Goal: Information Seeking & Learning: Learn about a topic

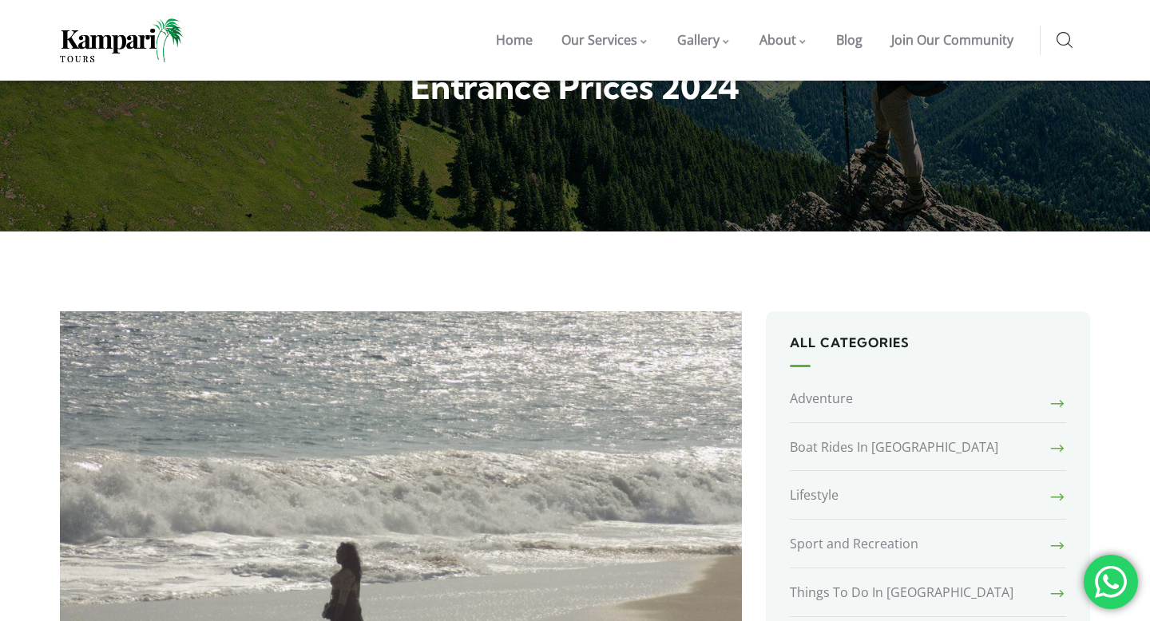
scroll to position [93, 0]
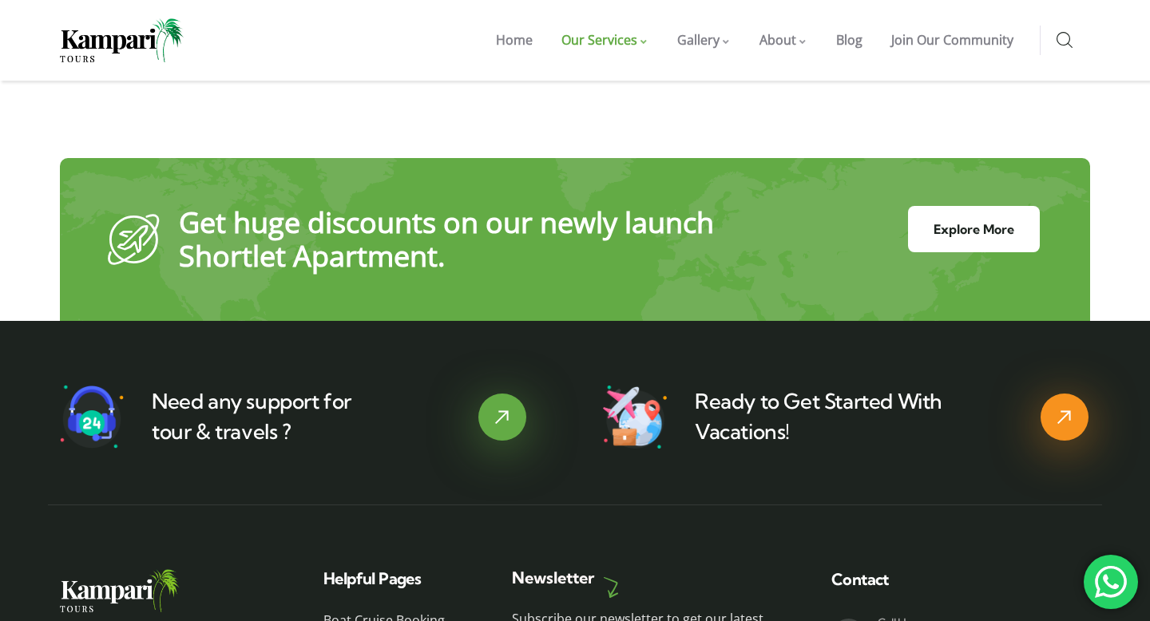
scroll to position [3991, 0]
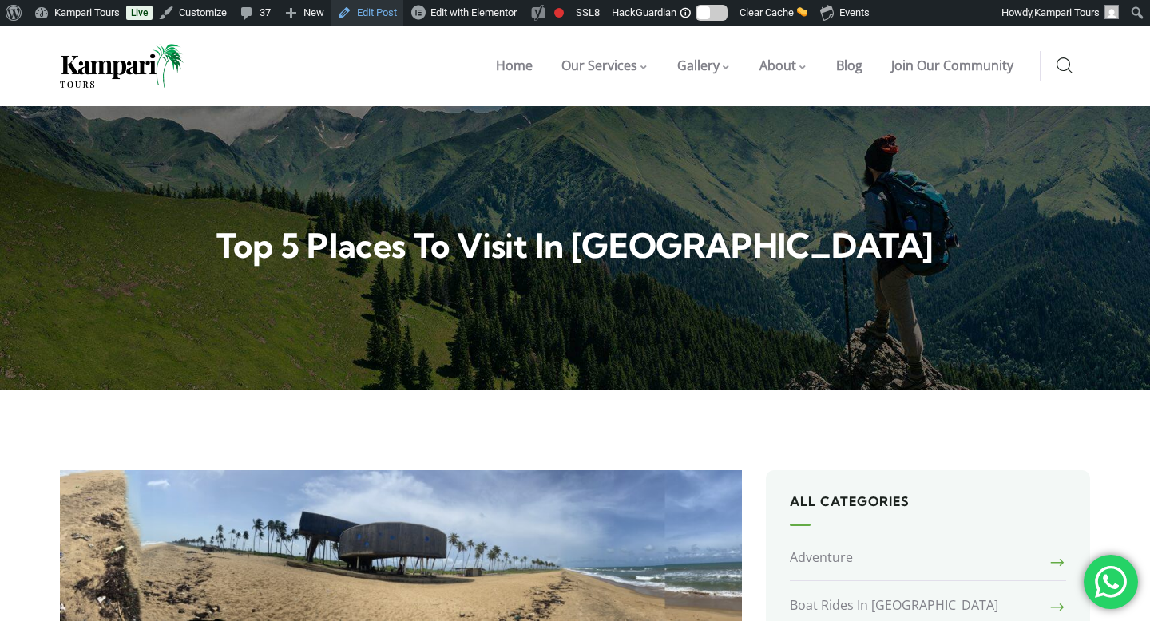
click at [381, 10] on link "Edit Post" at bounding box center [367, 13] width 73 height 26
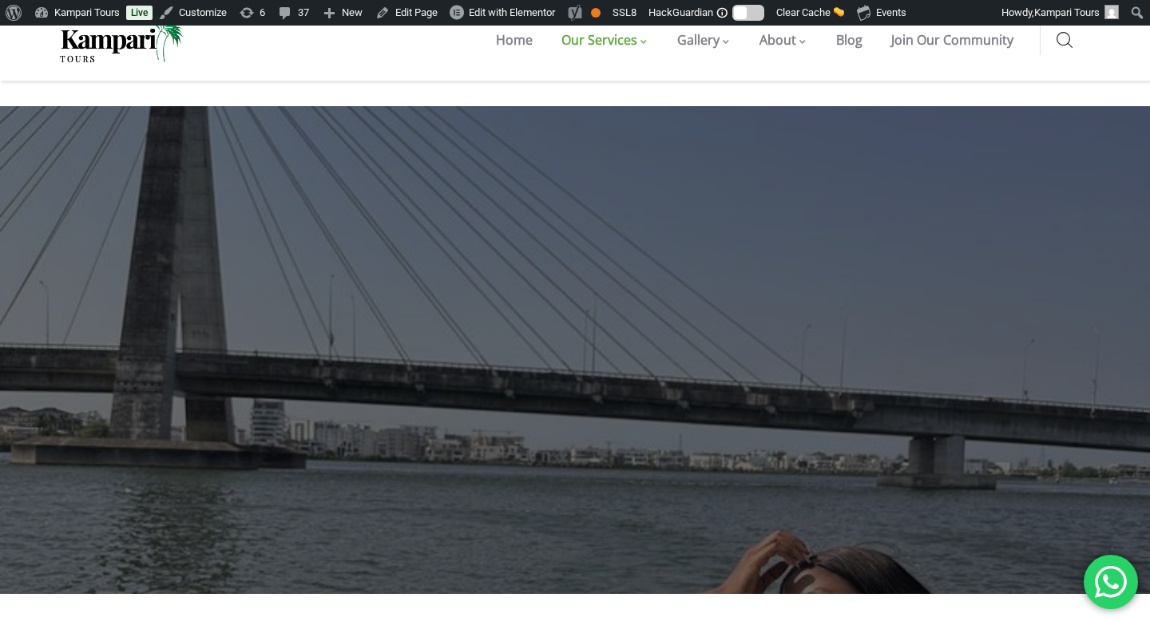
scroll to position [4017, 0]
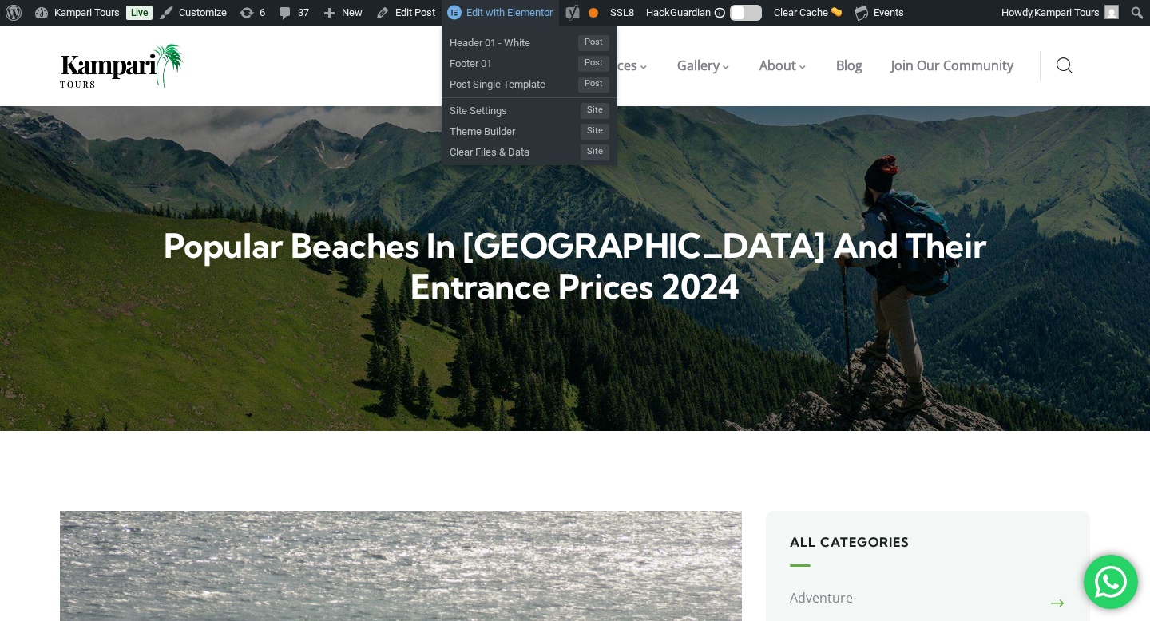
click at [545, 13] on span "Edit with Elementor" at bounding box center [509, 12] width 86 height 12
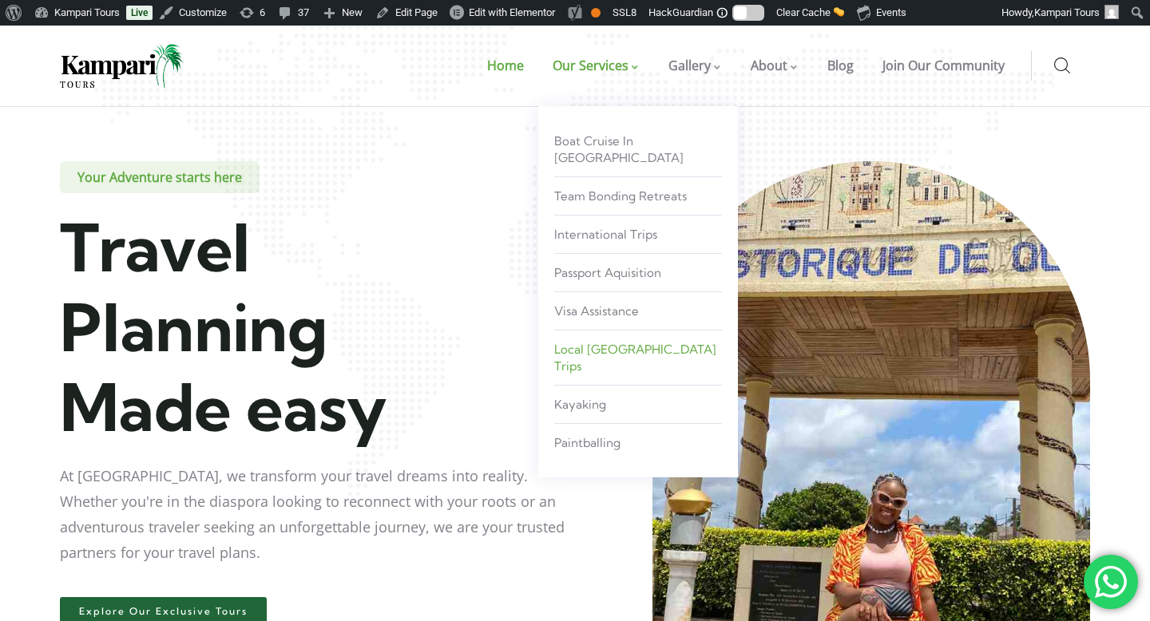
click at [605, 342] on span "Local [GEOGRAPHIC_DATA] Trips" at bounding box center [635, 358] width 162 height 32
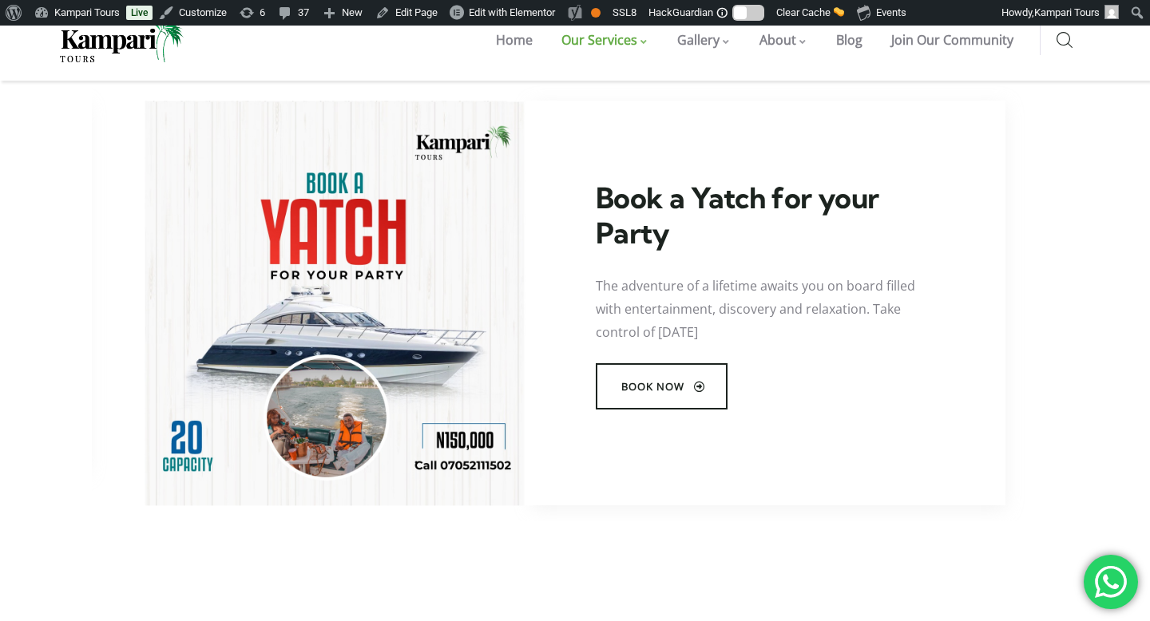
scroll to position [1105, 0]
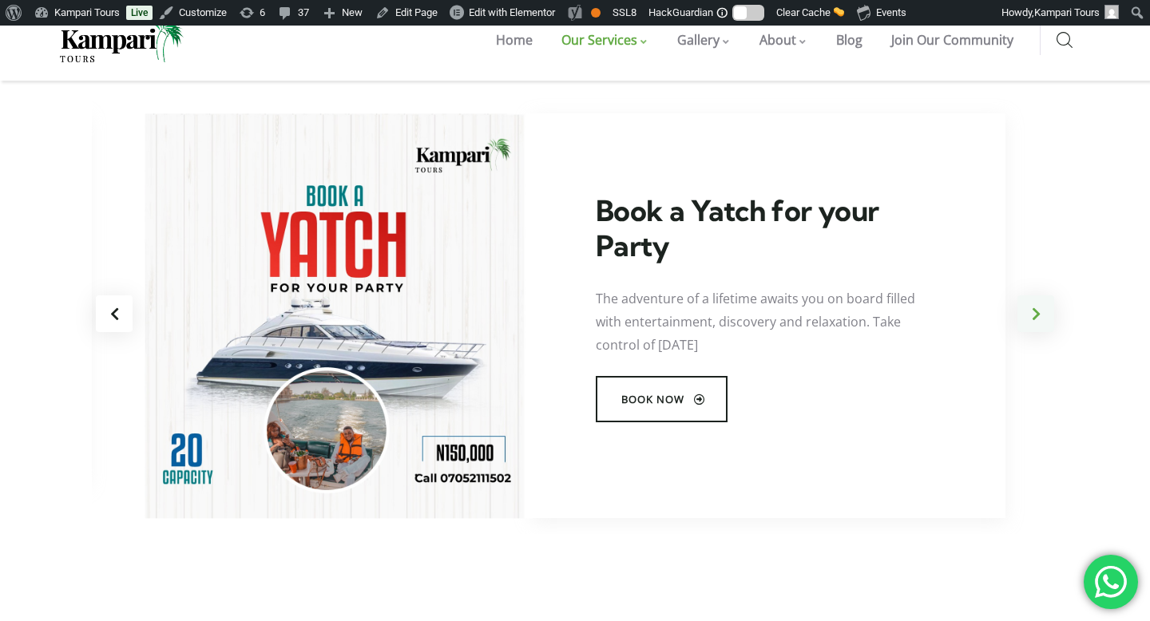
click at [1036, 312] on div "Next slide" at bounding box center [1035, 313] width 37 height 37
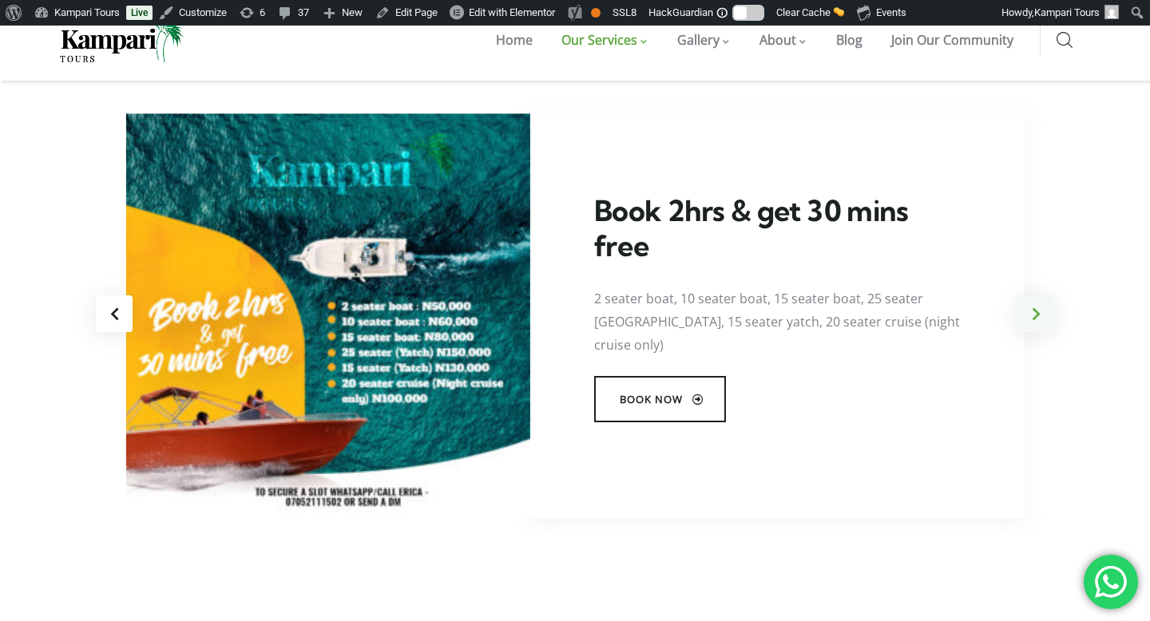
click at [1038, 313] on div "Next slide" at bounding box center [1035, 313] width 37 height 37
click at [1039, 315] on div "Next slide" at bounding box center [1035, 313] width 37 height 37
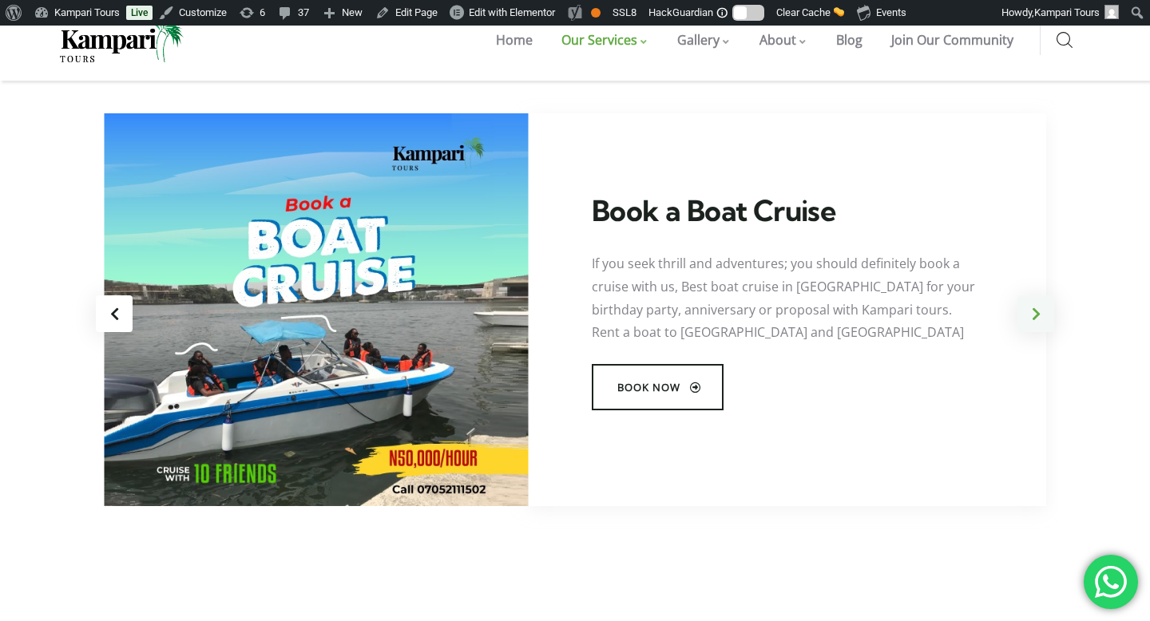
click at [1040, 315] on div "Next slide" at bounding box center [1035, 313] width 37 height 37
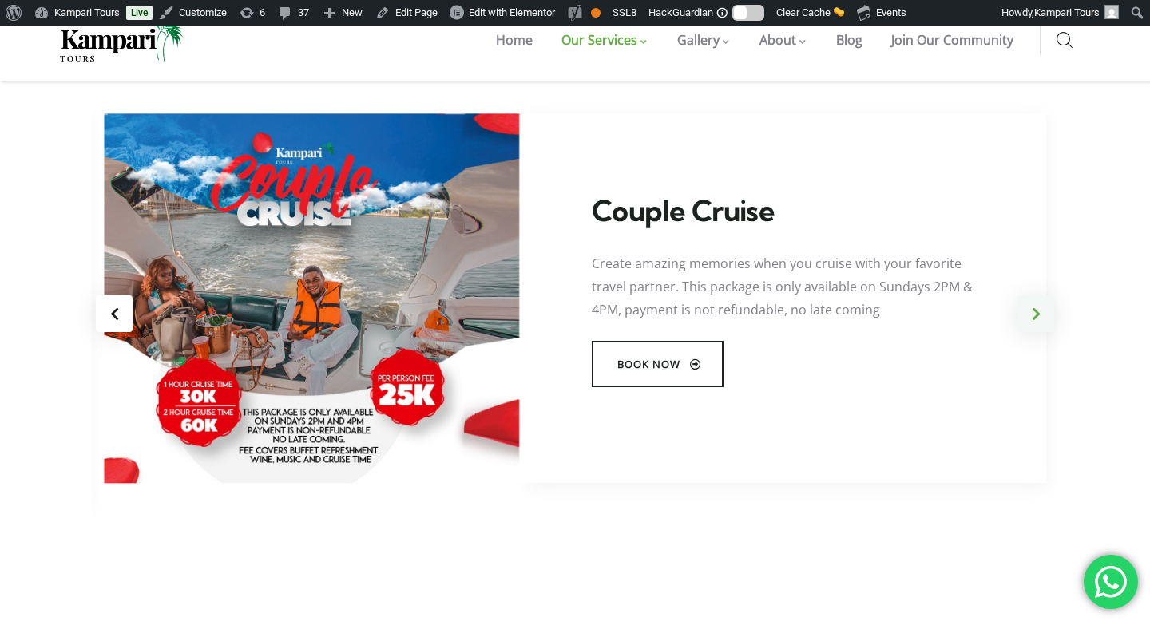
click at [1032, 320] on div "Next slide" at bounding box center [1035, 313] width 37 height 37
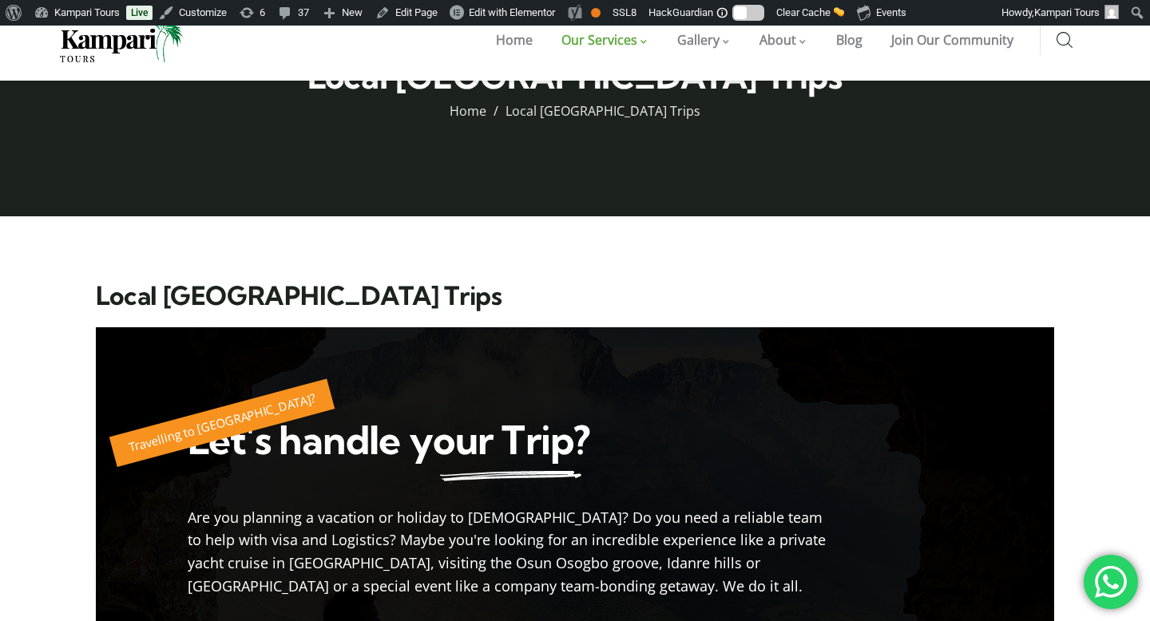
scroll to position [0, 0]
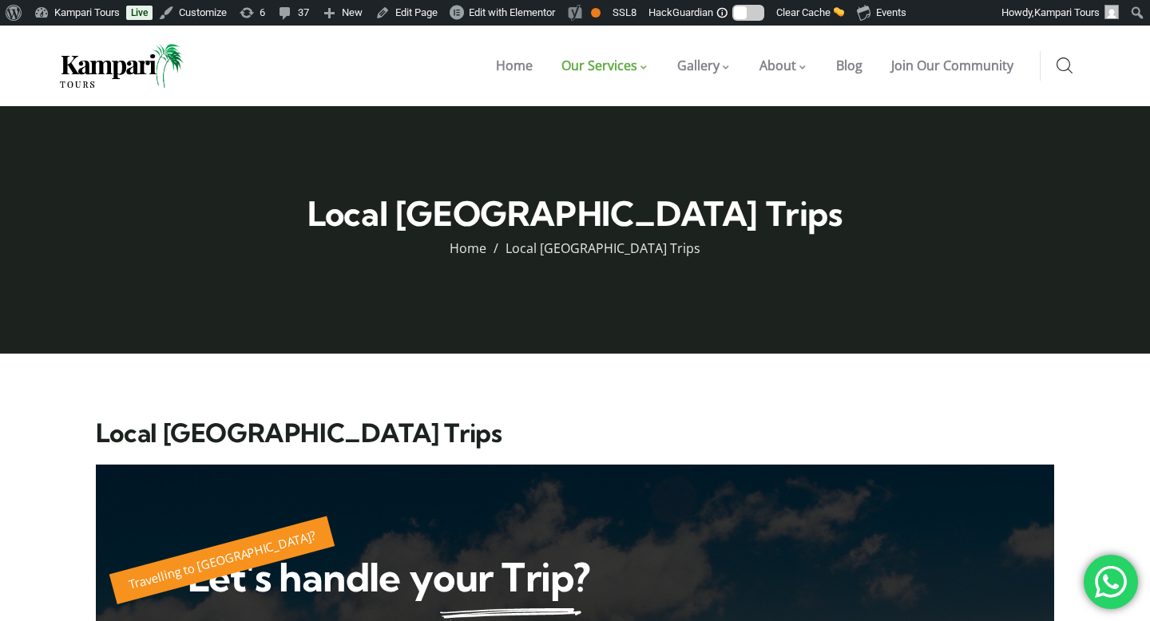
click at [1053, 66] on div "" at bounding box center [1056, 66] width 33 height 30
click at [1068, 66] on icon at bounding box center [1064, 66] width 16 height 18
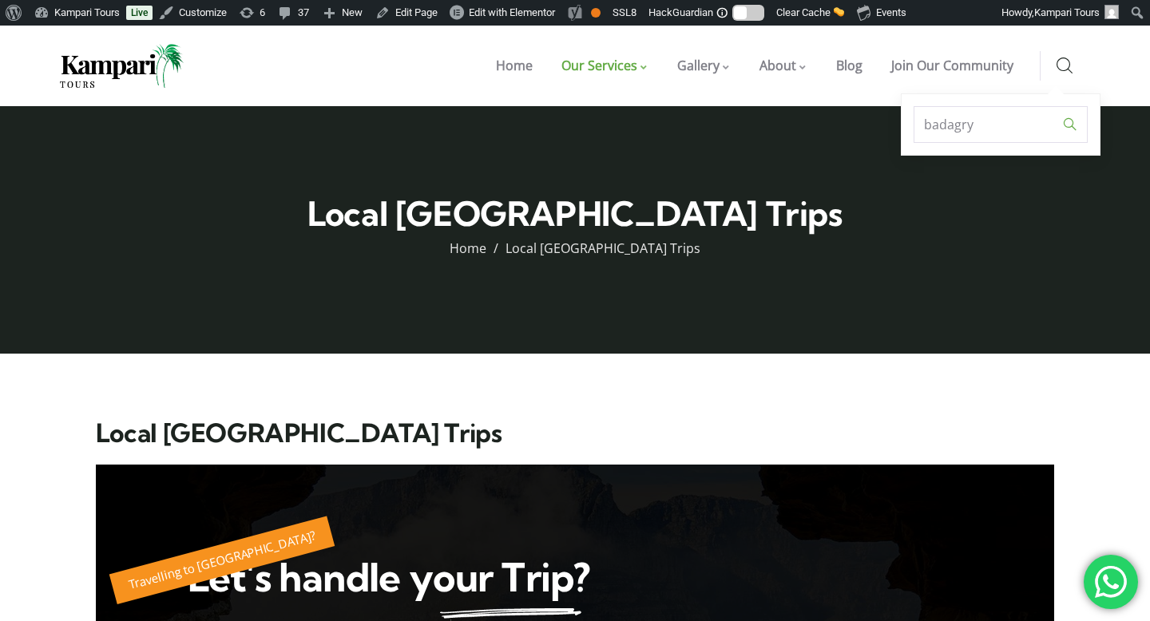
type input "badagry"
click at [1057, 106] on input "" at bounding box center [1070, 124] width 26 height 37
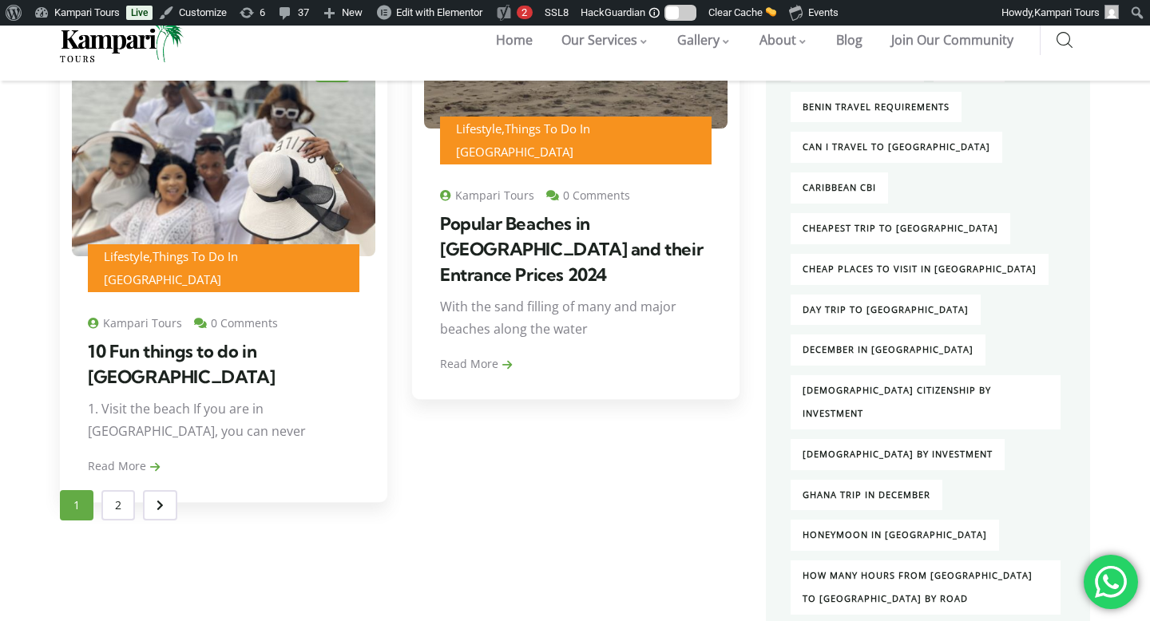
scroll to position [2180, 0]
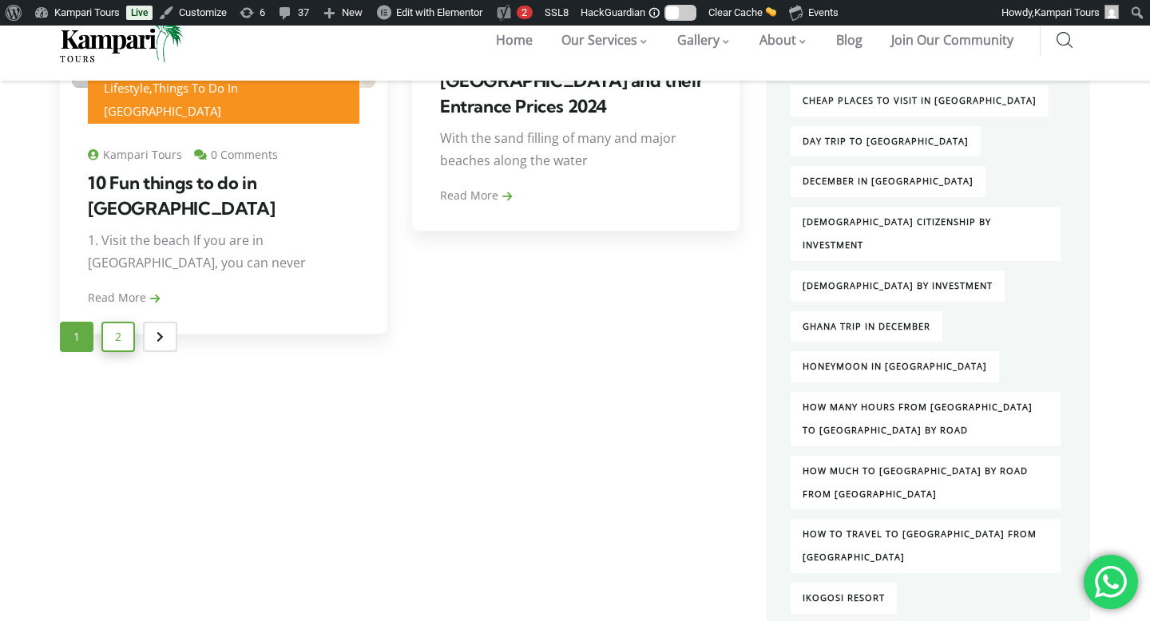
click at [119, 346] on link "2" at bounding box center [118, 337] width 34 height 30
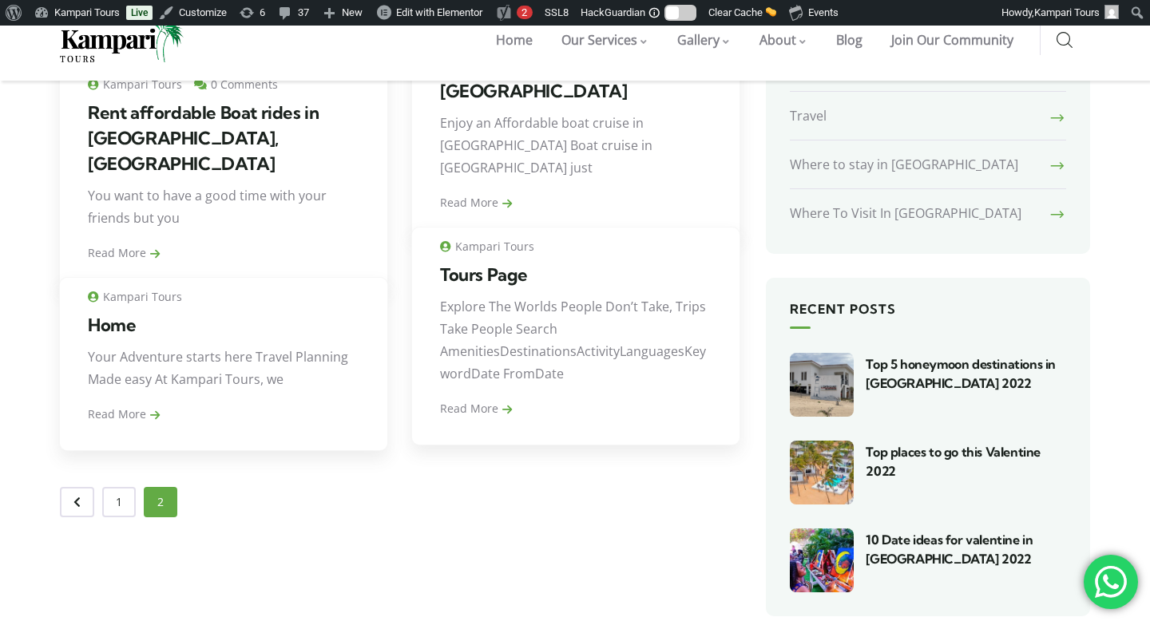
scroll to position [616, 0]
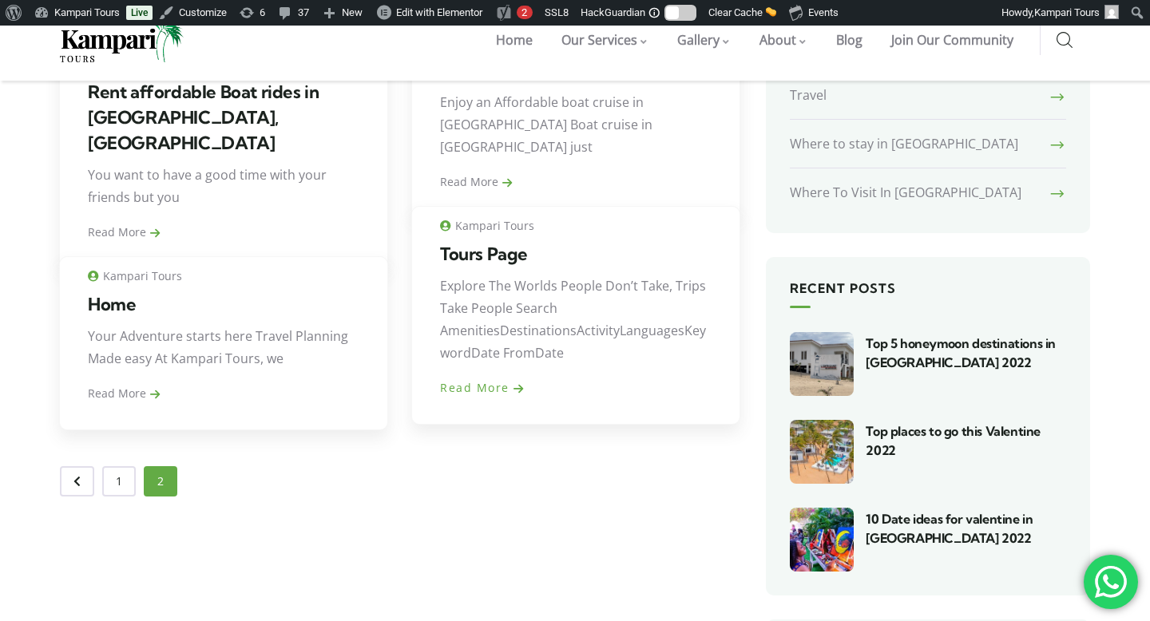
click at [473, 393] on link "Read More" at bounding box center [482, 387] width 84 height 15
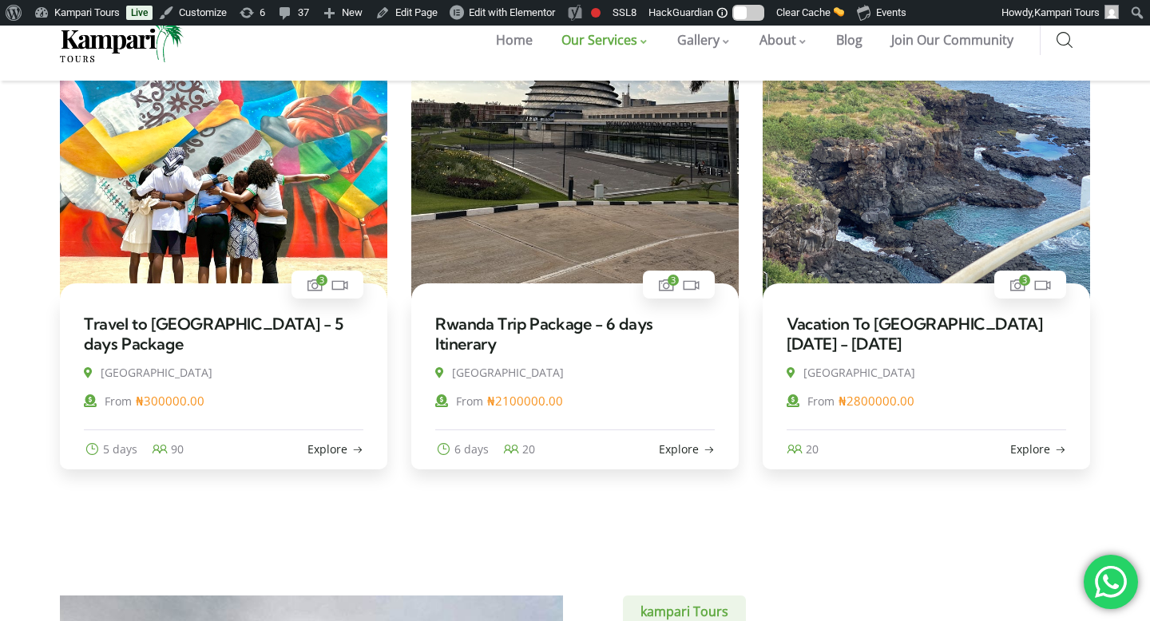
scroll to position [615, 0]
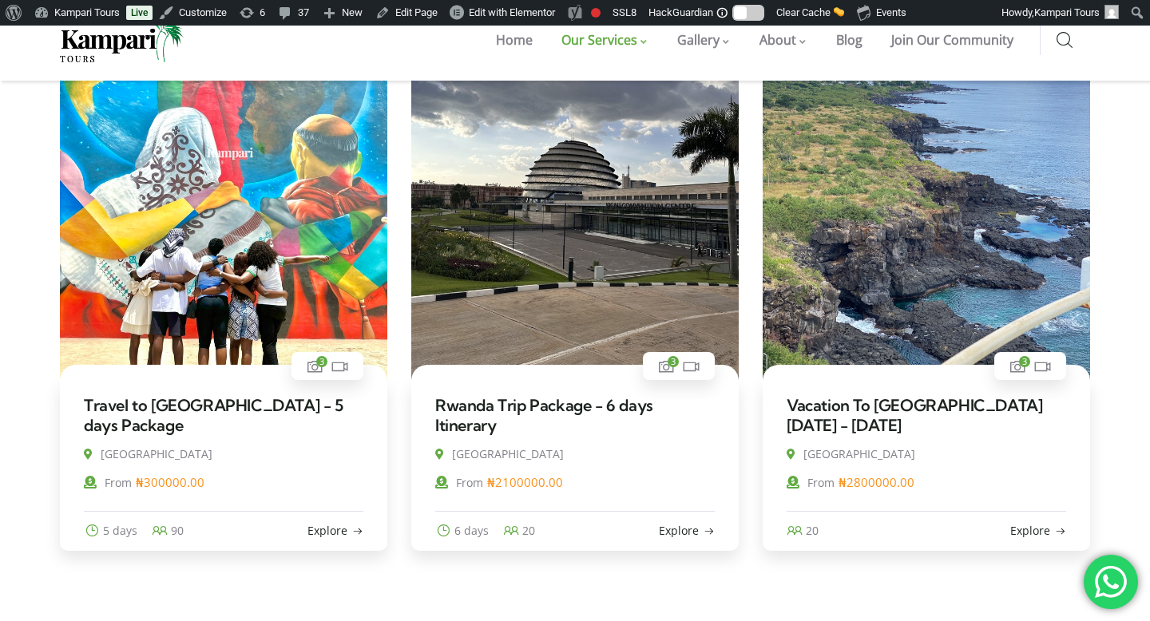
click at [1068, 38] on icon at bounding box center [1064, 41] width 16 height 18
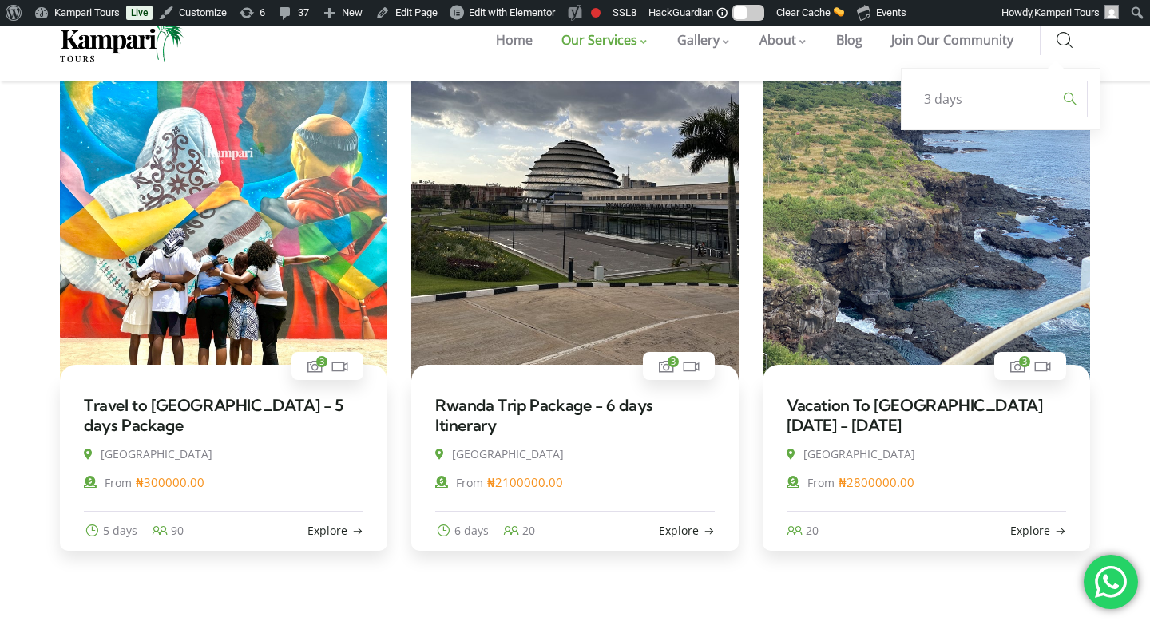
type input "3 days"
click at [1057, 81] on input "" at bounding box center [1070, 99] width 26 height 37
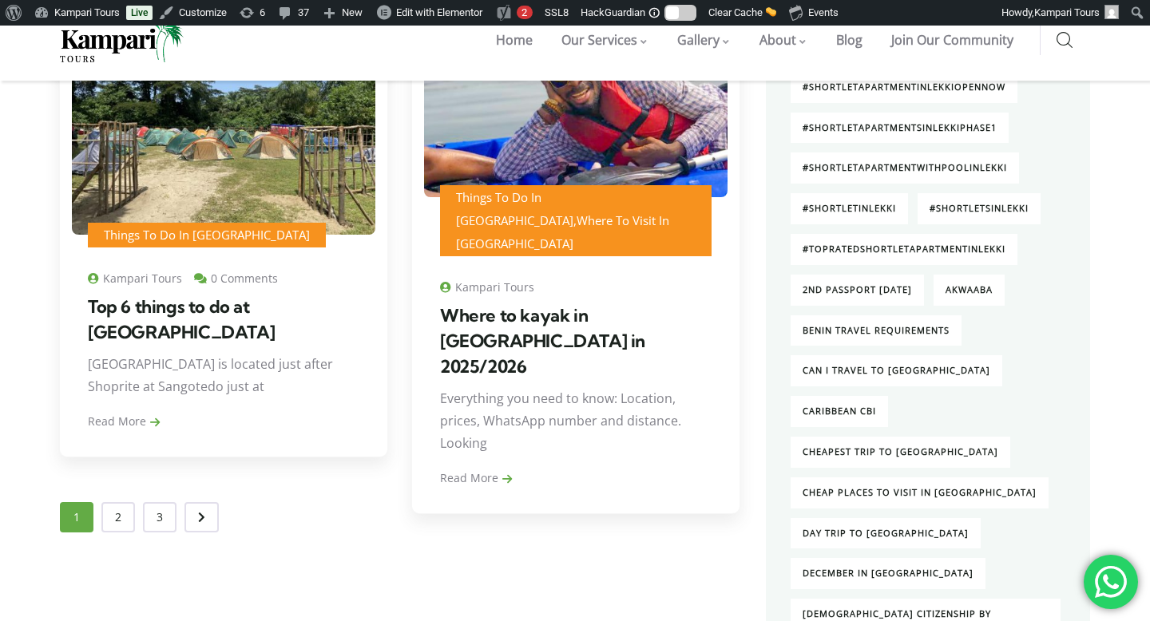
scroll to position [1785, 0]
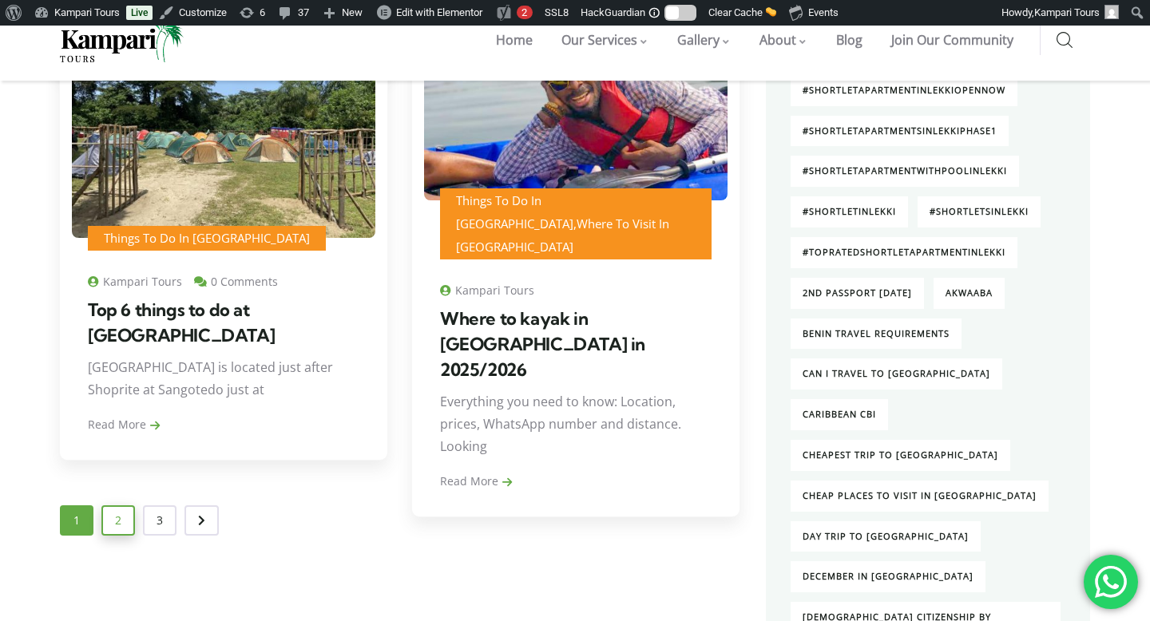
click at [117, 522] on link "2" at bounding box center [118, 520] width 34 height 30
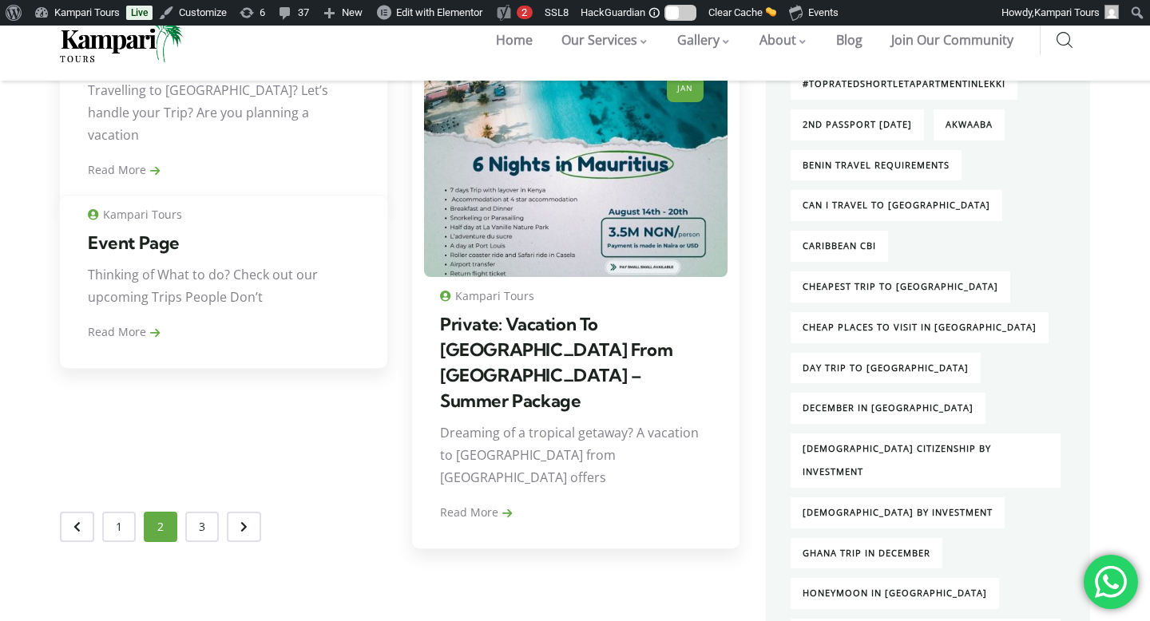
scroll to position [1989, 0]
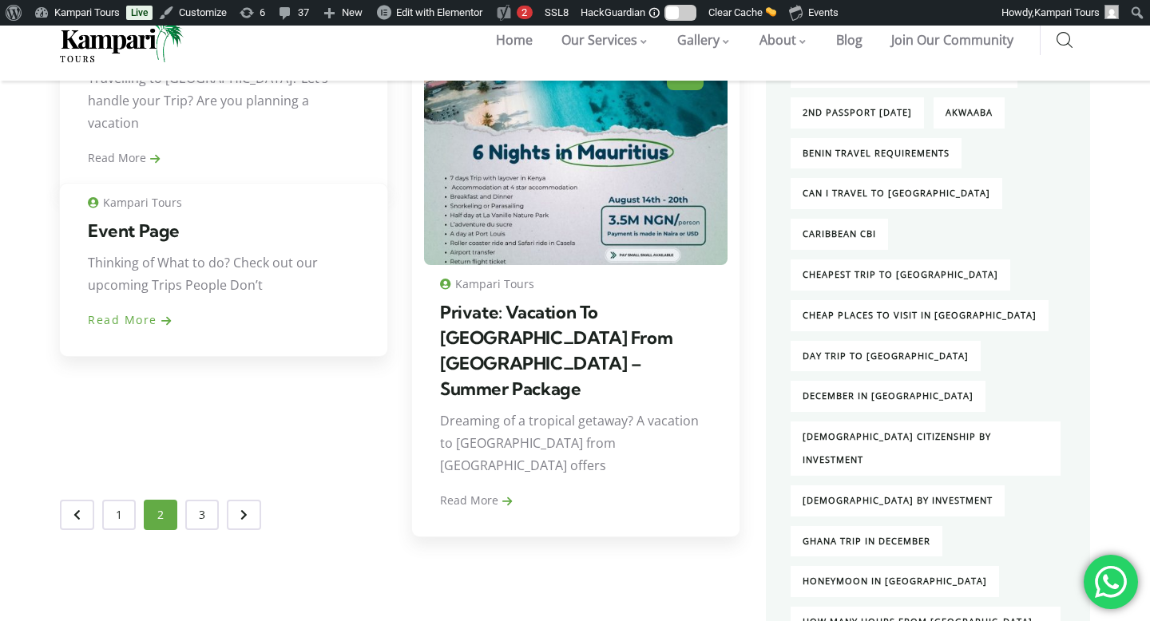
click at [140, 320] on link "Read More" at bounding box center [130, 319] width 84 height 15
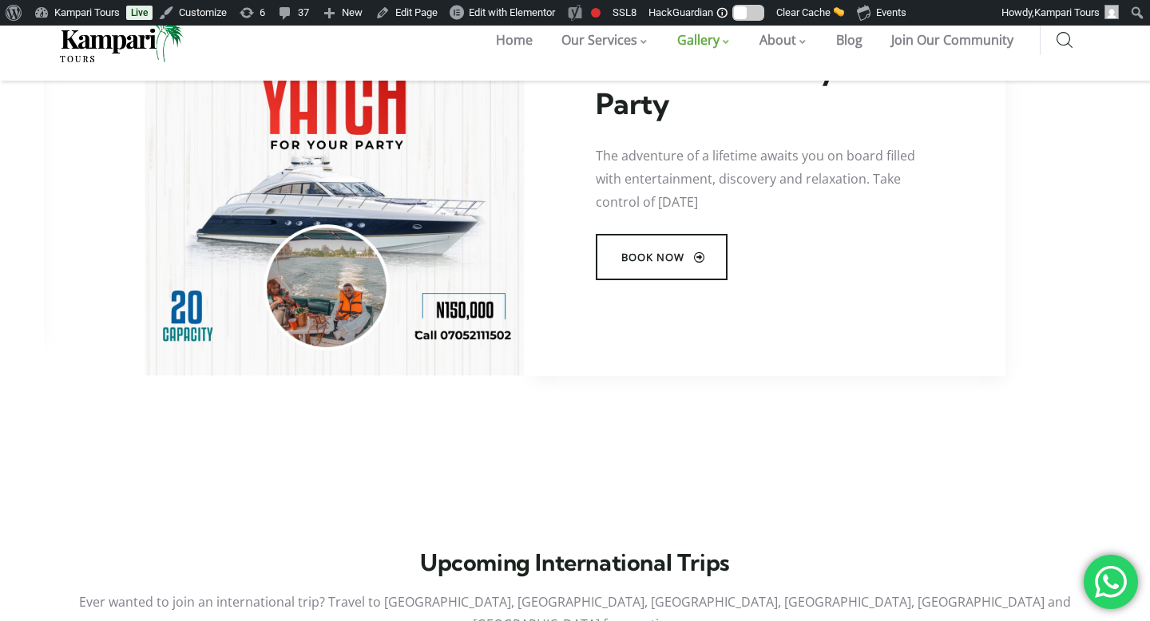
scroll to position [747, 0]
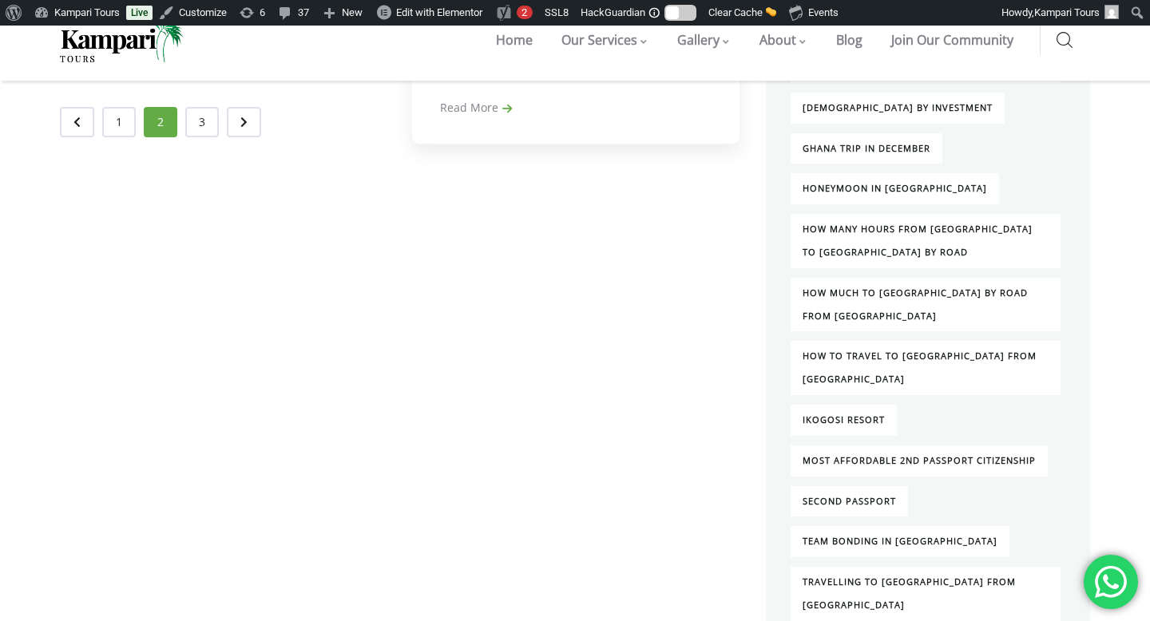
scroll to position [2381, 0]
click at [206, 130] on link "3" at bounding box center [202, 123] width 34 height 30
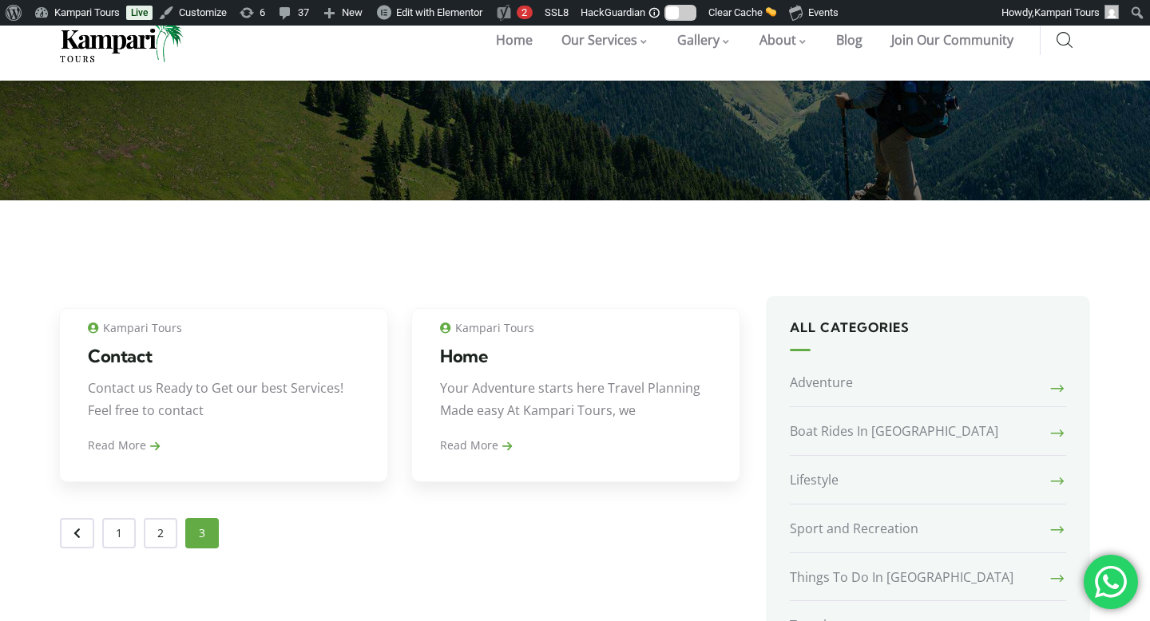
scroll to position [97, 0]
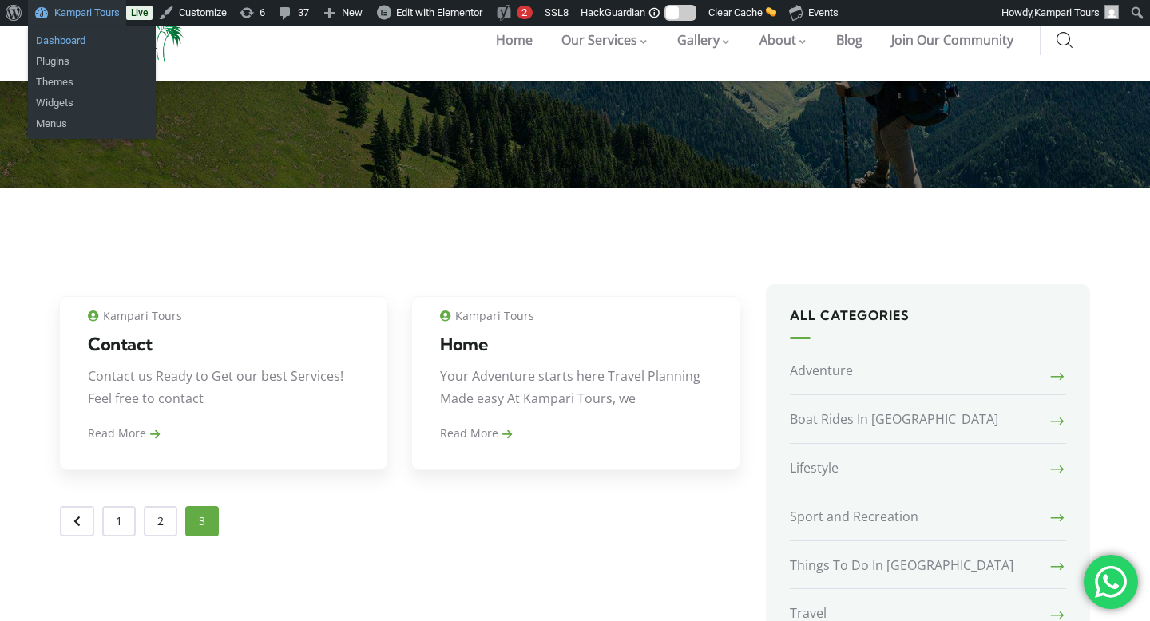
click at [58, 37] on link "Dashboard" at bounding box center [92, 40] width 128 height 21
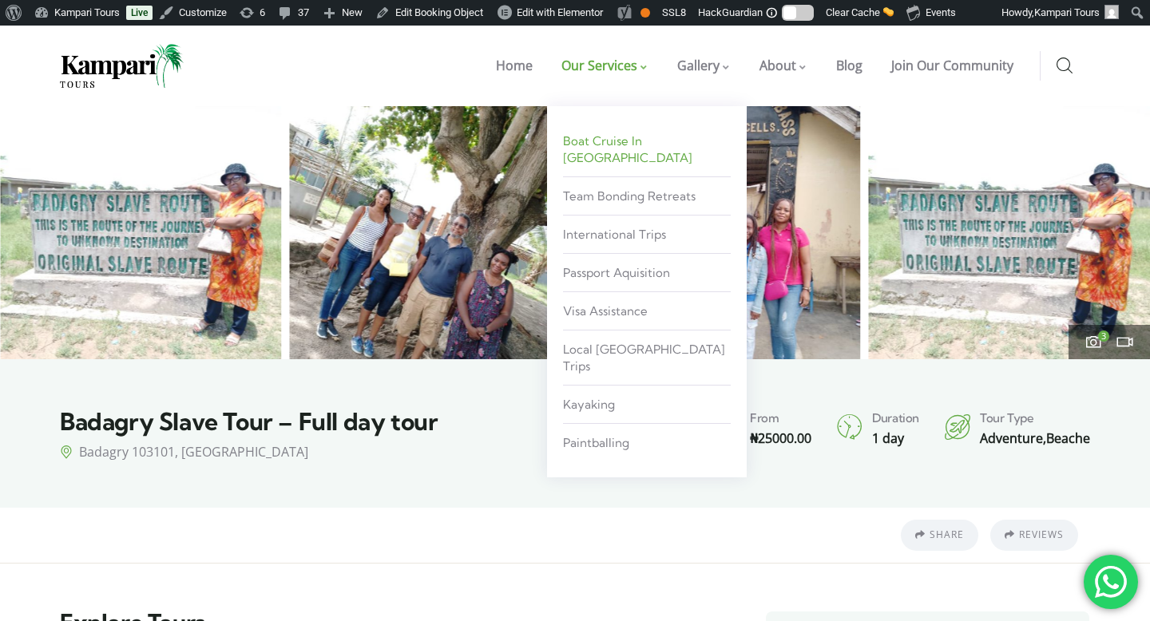
click at [612, 142] on span "Boat Cruise in [GEOGRAPHIC_DATA]" at bounding box center [627, 149] width 129 height 32
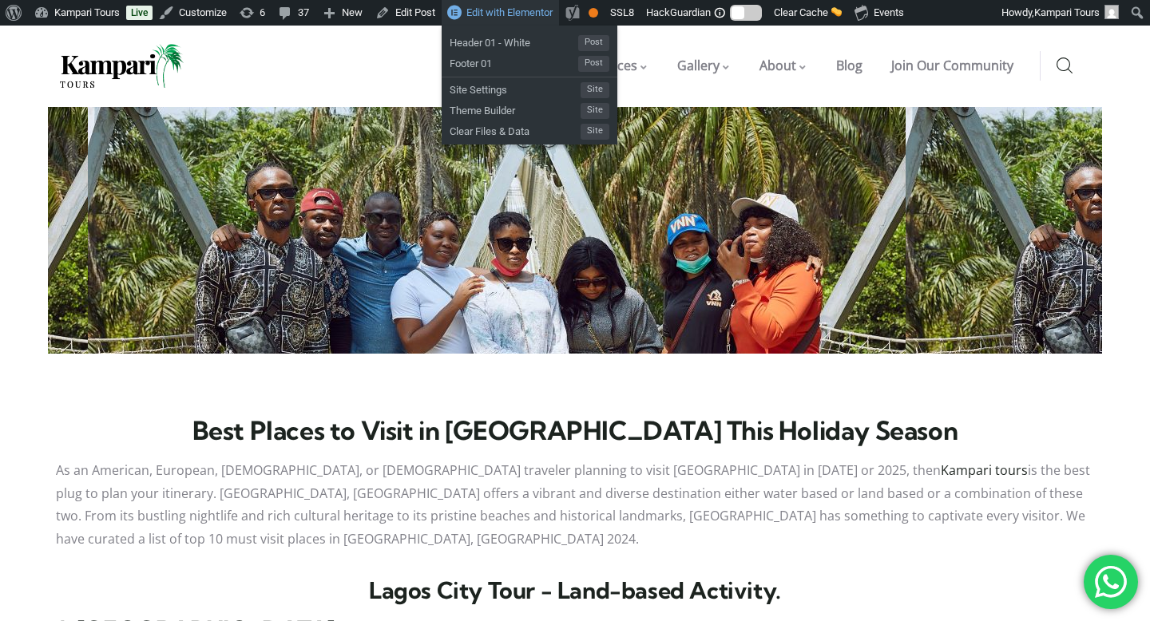
click at [499, 18] on span "Edit with Elementor" at bounding box center [509, 12] width 86 height 12
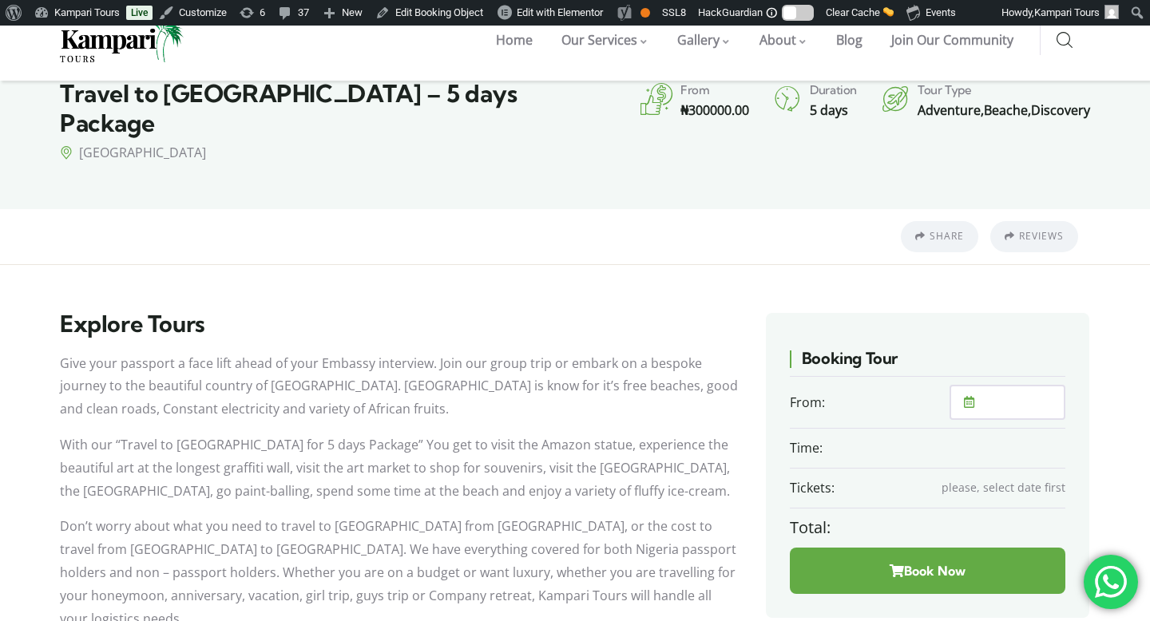
scroll to position [442, 0]
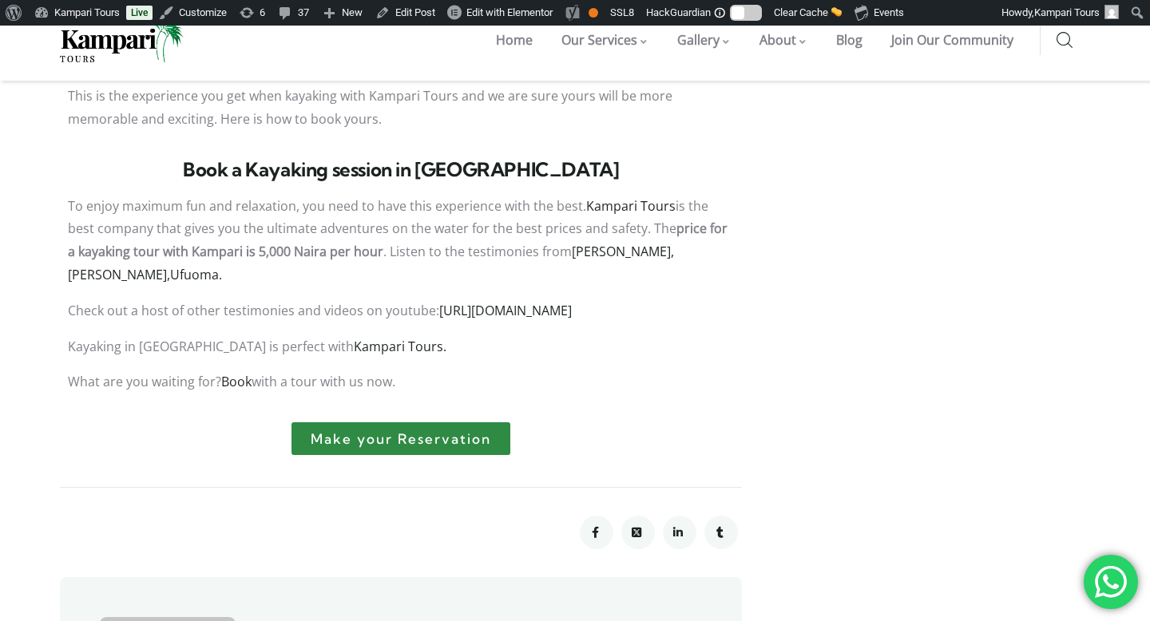
scroll to position [3311, 0]
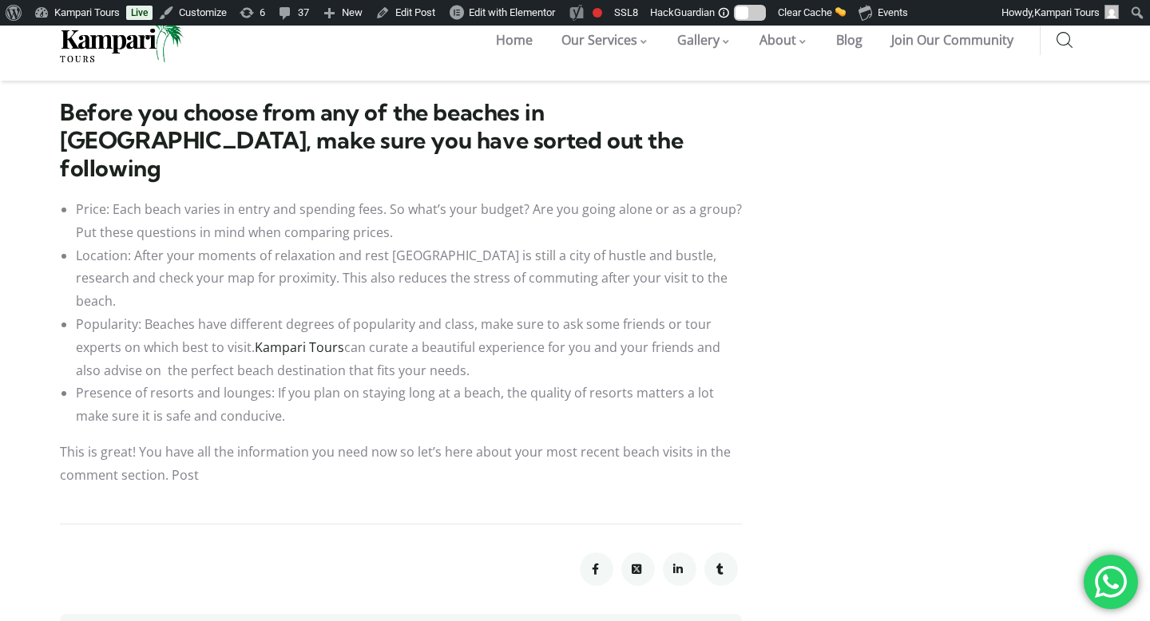
scroll to position [2348, 0]
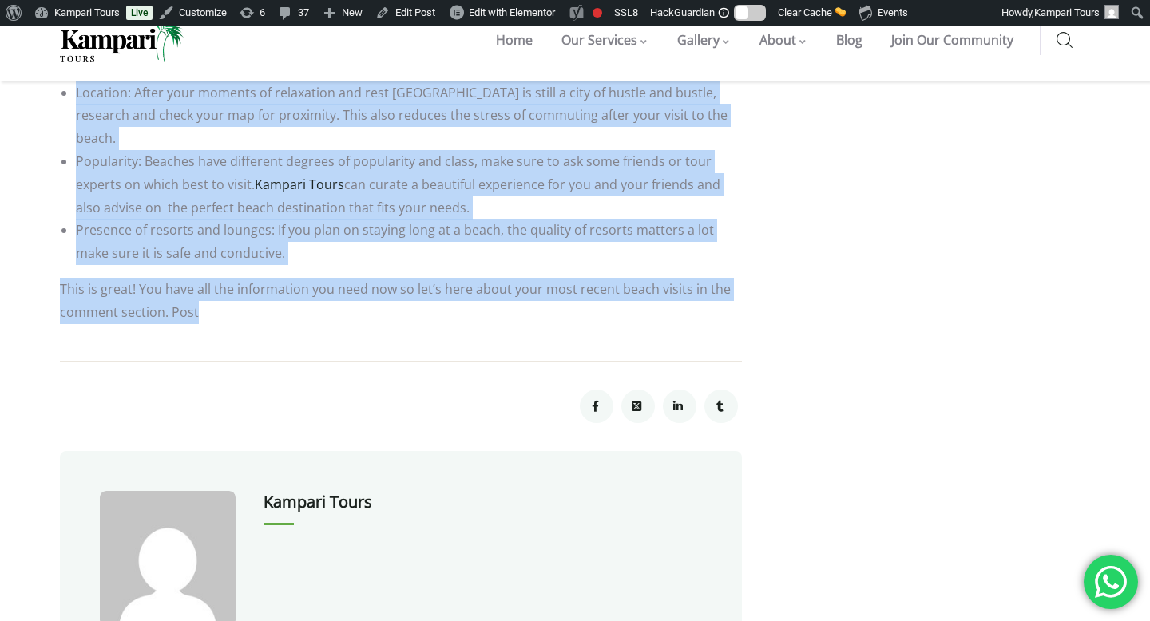
drag, startPoint x: 64, startPoint y: 220, endPoint x: 389, endPoint y: 207, distance: 325.3
copy div "Top 10 things to do at the beach in Lagos, Nigeria There are over thirty beache…"
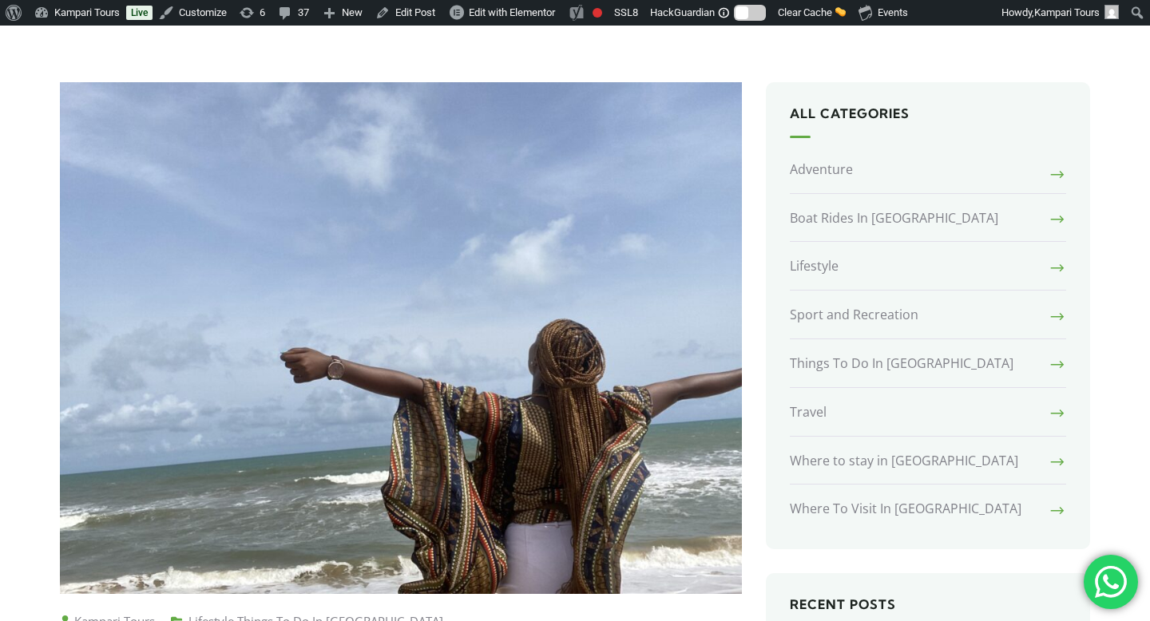
scroll to position [0, 0]
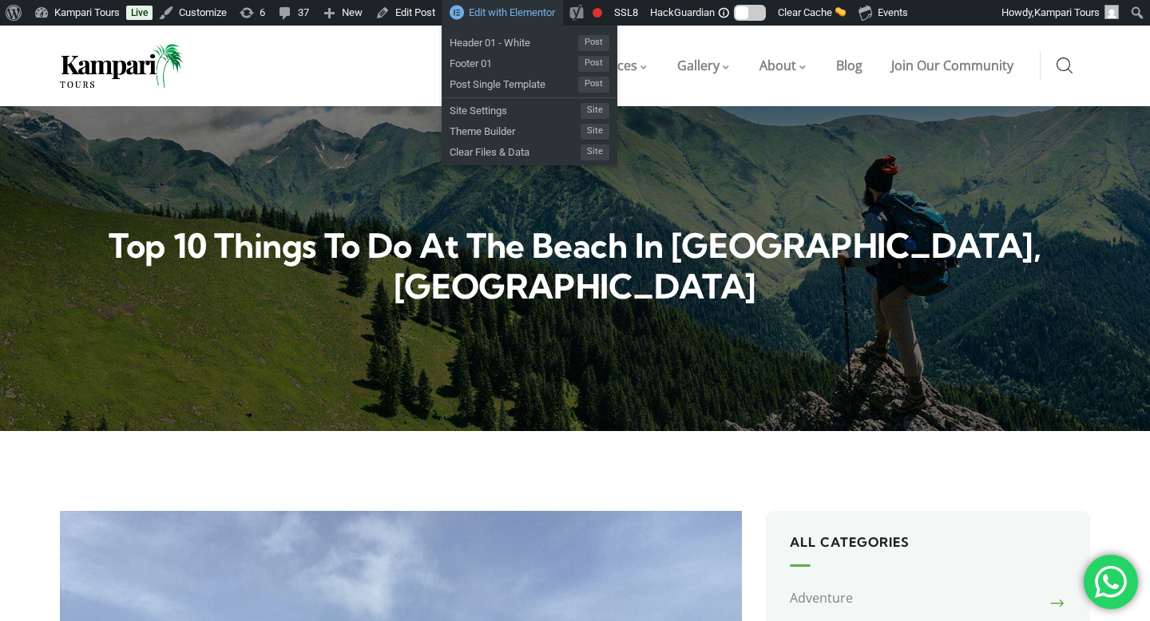
click at [505, 17] on span "Edit with Elementor" at bounding box center [512, 12] width 86 height 12
click at [513, 17] on span "Edit with Elementor" at bounding box center [512, 12] width 86 height 12
click at [521, 18] on span "Edit with Elementor" at bounding box center [512, 12] width 86 height 12
click at [417, 53] on div "Home Our Services Boat Cruise in Lagos Team Bonding Retreats International Trip…" at bounding box center [654, 66] width 896 height 81
click at [549, 10] on span "Edit with Elementor" at bounding box center [512, 12] width 86 height 12
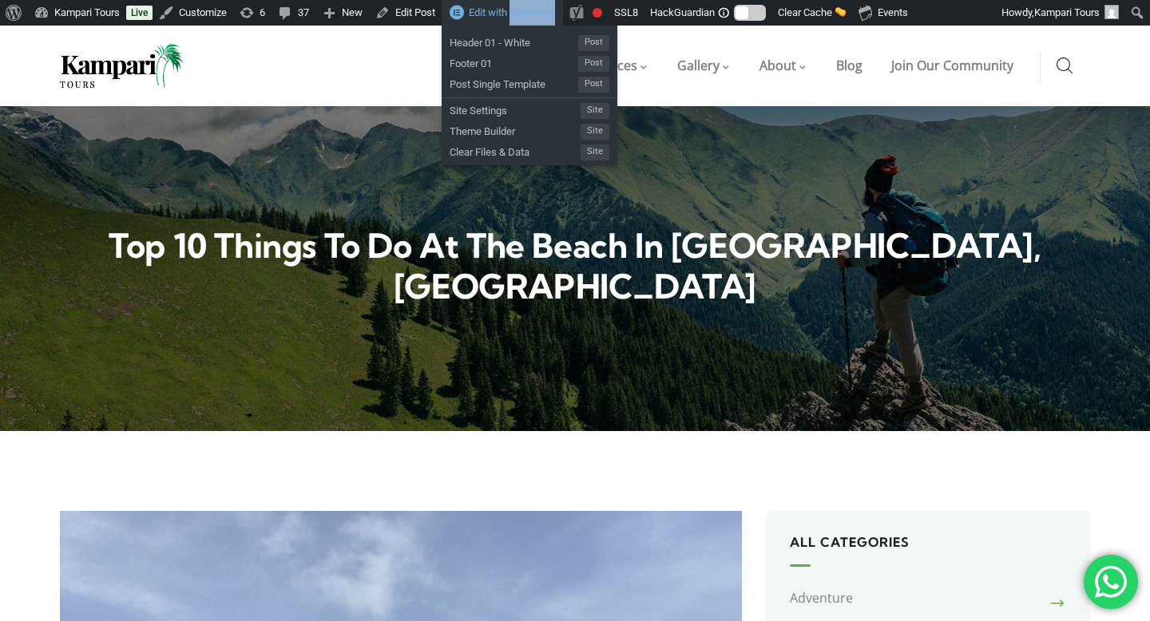
click at [549, 10] on span "Edit with Elementor" at bounding box center [512, 12] width 86 height 12
click at [515, 13] on span "Edit with Elementor" at bounding box center [512, 12] width 86 height 12
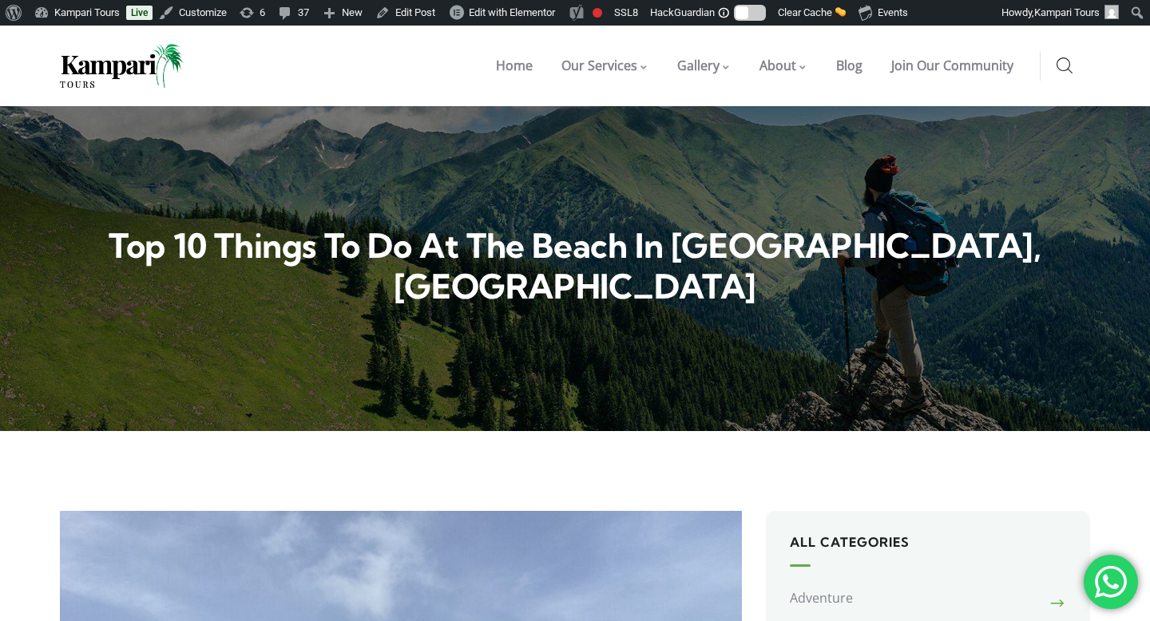
click at [392, 54] on div "Home Our Services Boat Cruise in Lagos Team Bonding Retreats International Trip…" at bounding box center [654, 66] width 896 height 81
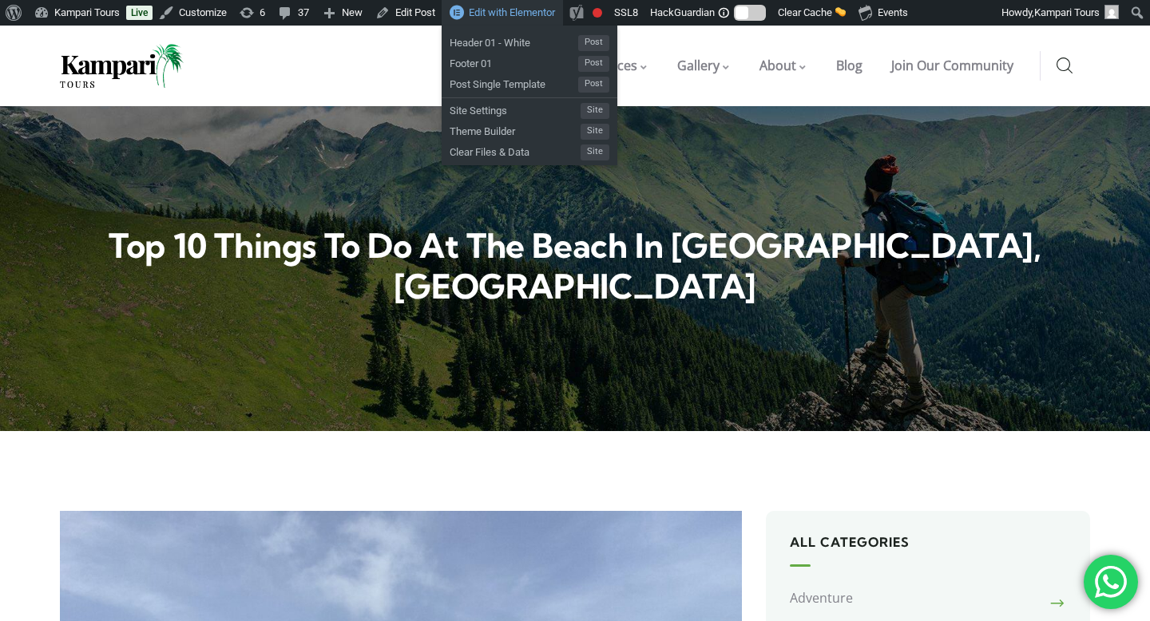
click at [529, 11] on span "Edit with Elementor" at bounding box center [512, 12] width 86 height 12
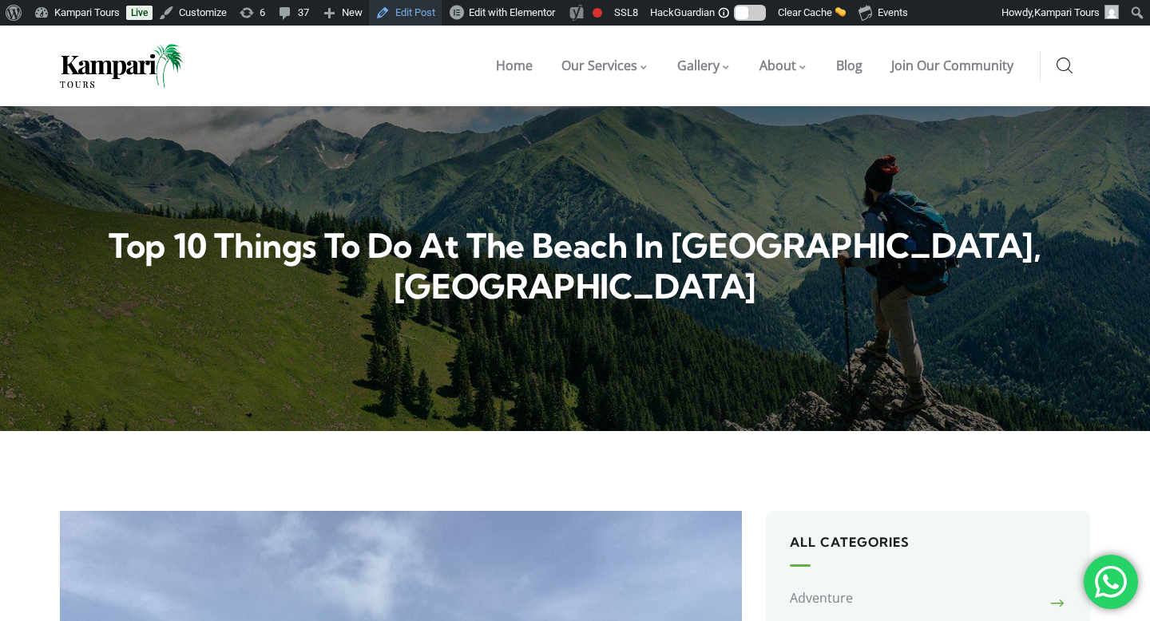
click at [426, 20] on link "Edit Post" at bounding box center [405, 13] width 73 height 26
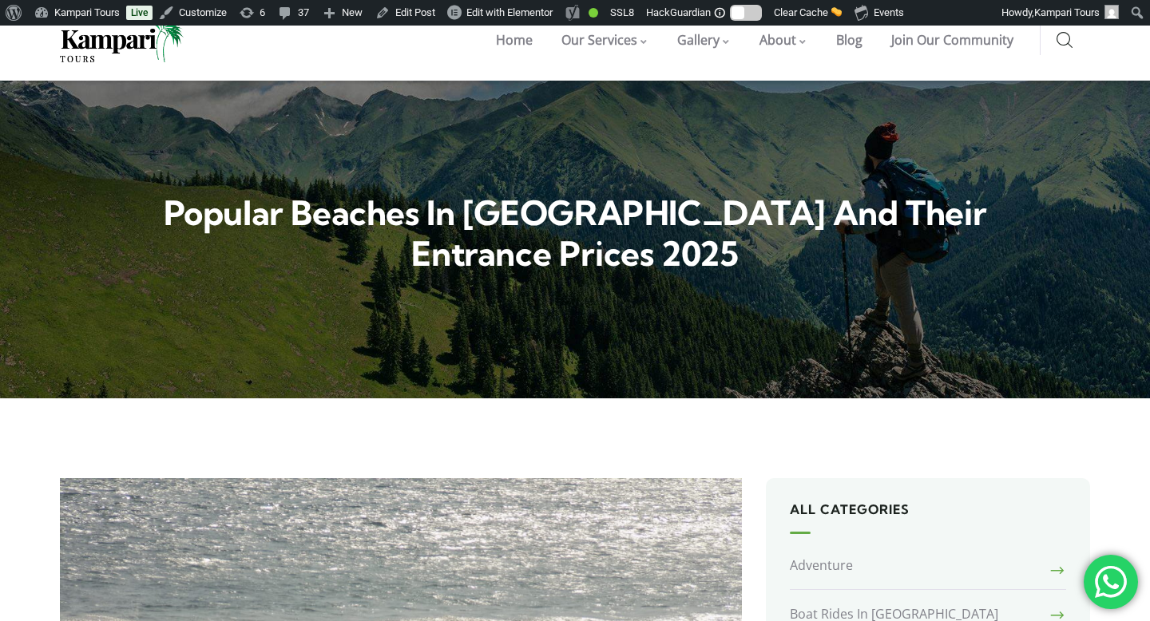
scroll to position [46, 0]
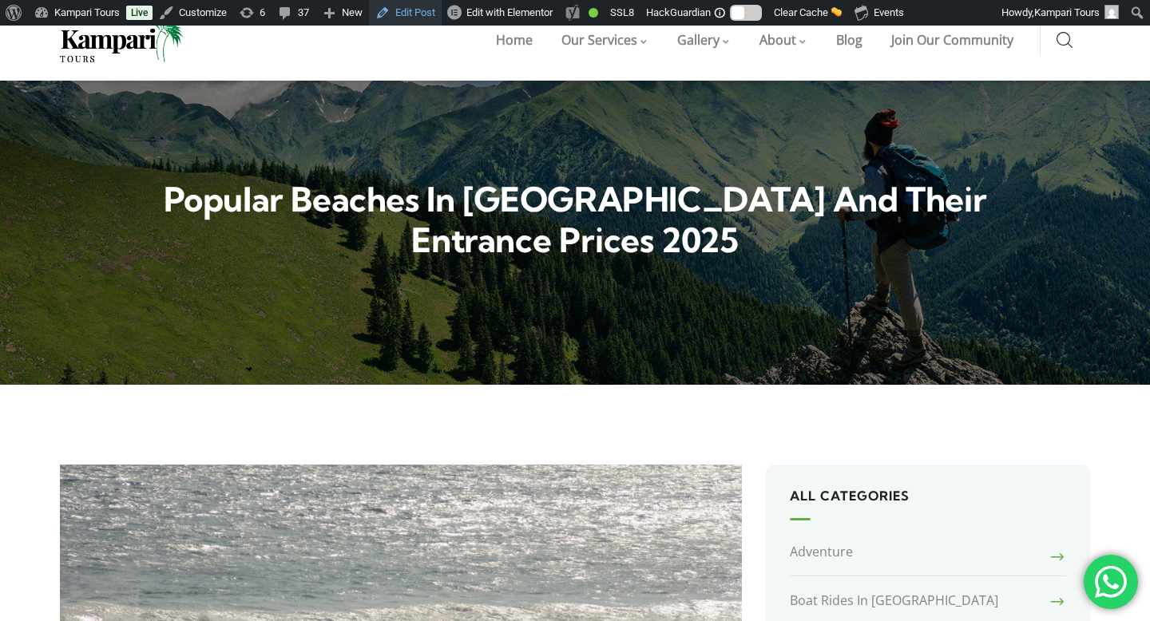
click at [398, 19] on link "Edit Post" at bounding box center [405, 13] width 73 height 26
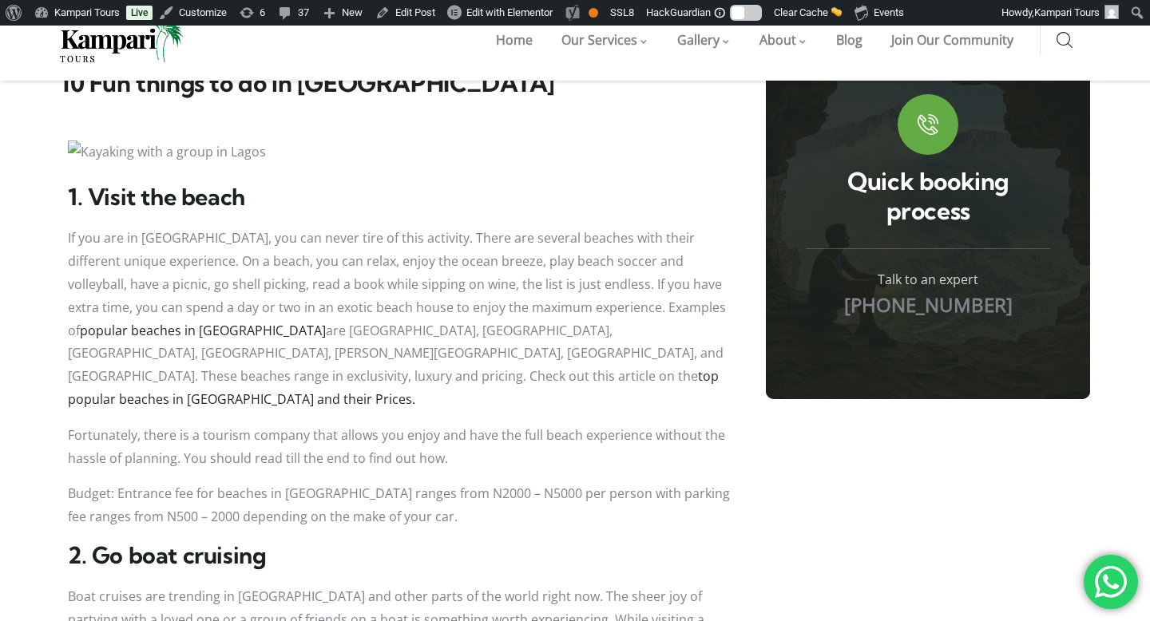
scroll to position [883, 0]
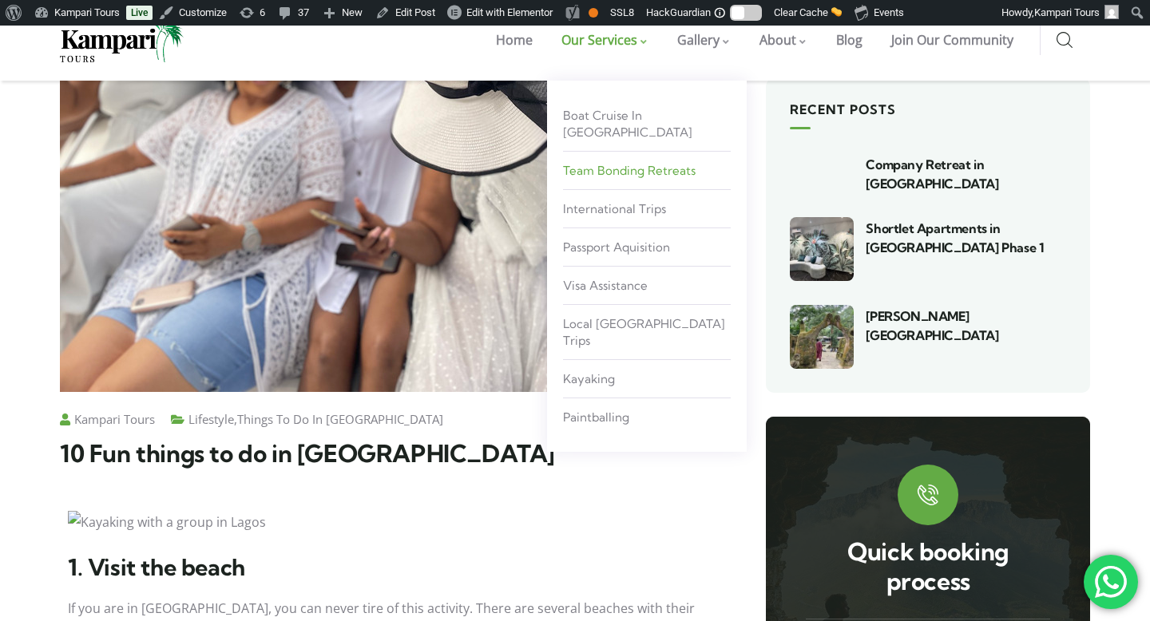
click at [605, 163] on span "Team Bonding Retreats" at bounding box center [629, 170] width 133 height 15
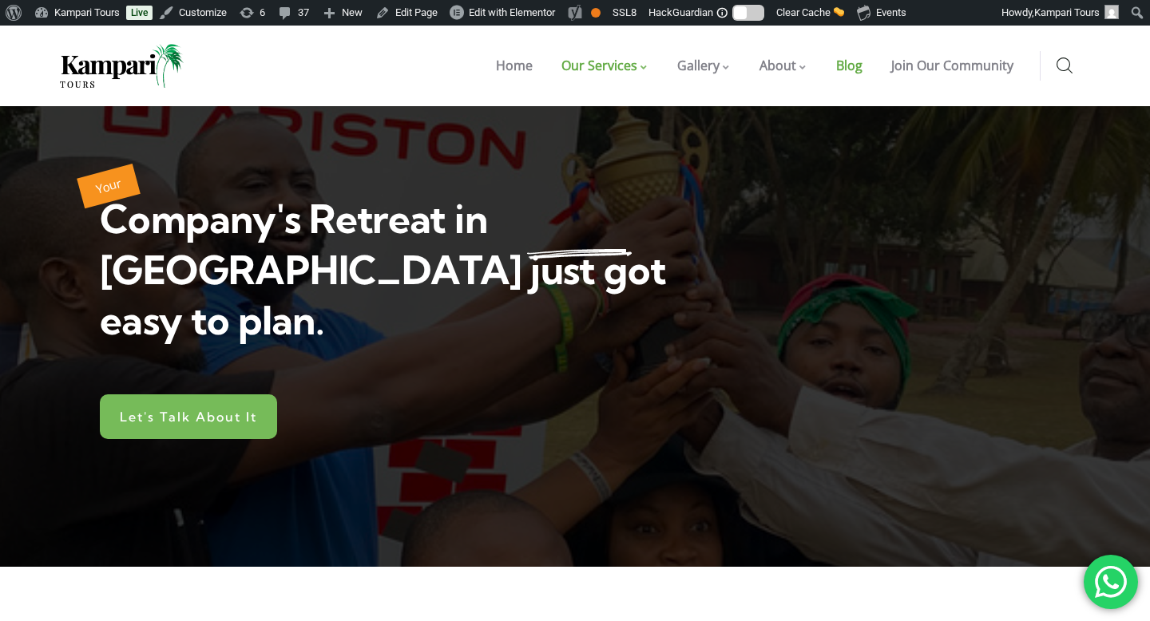
click at [849, 70] on span "Blog" at bounding box center [849, 66] width 26 height 18
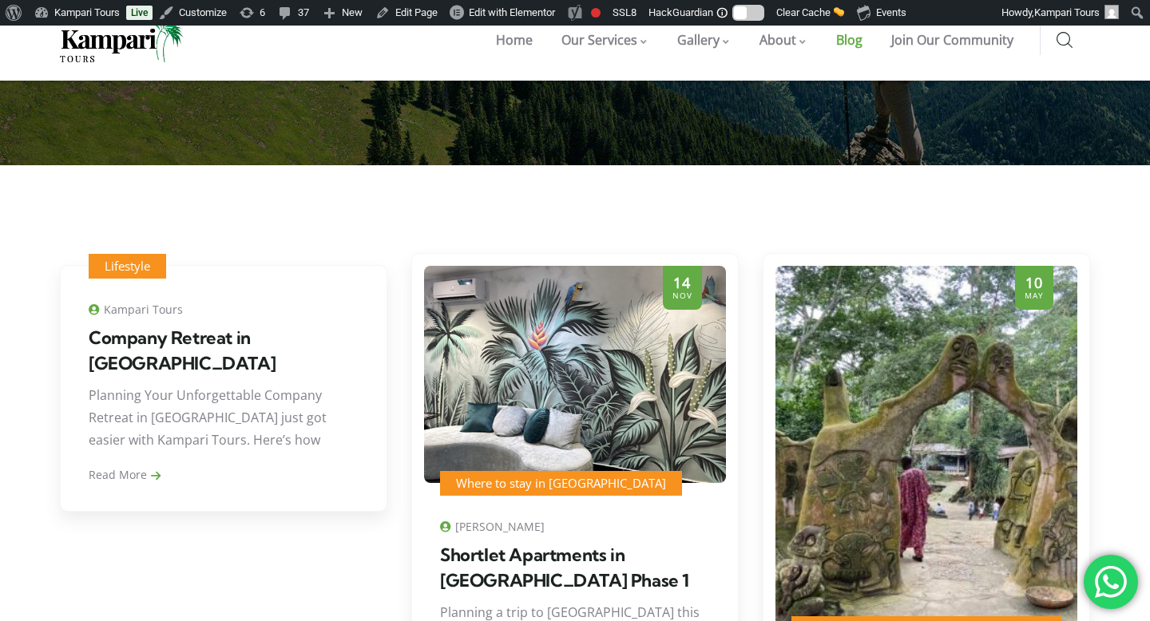
scroll to position [285, 0]
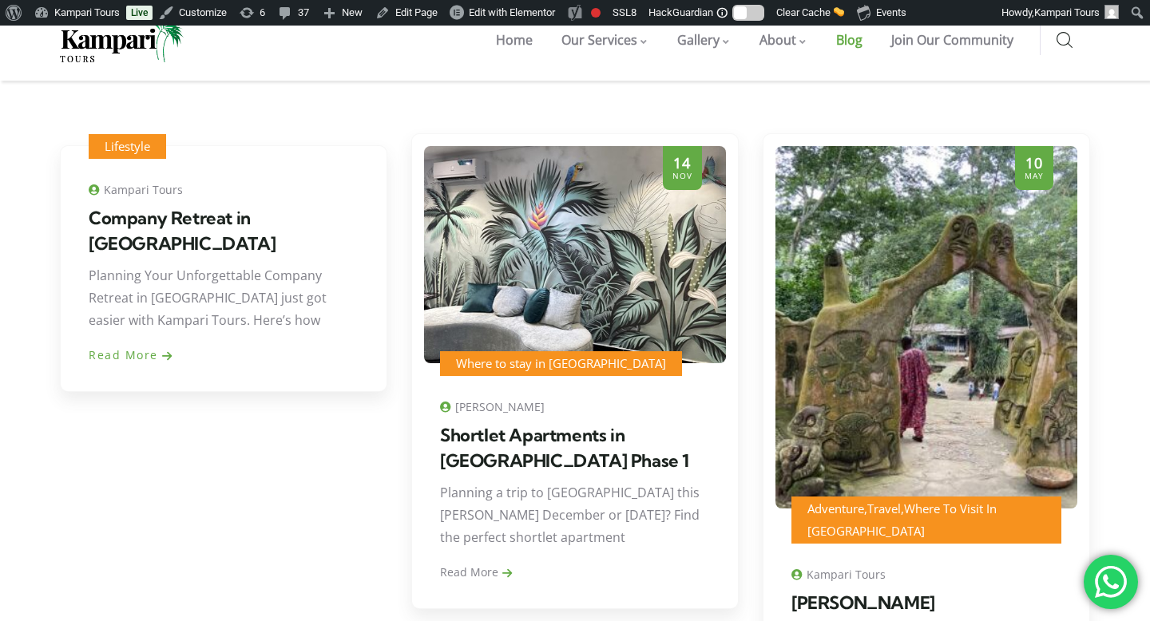
click at [126, 347] on link "Read More" at bounding box center [131, 354] width 84 height 15
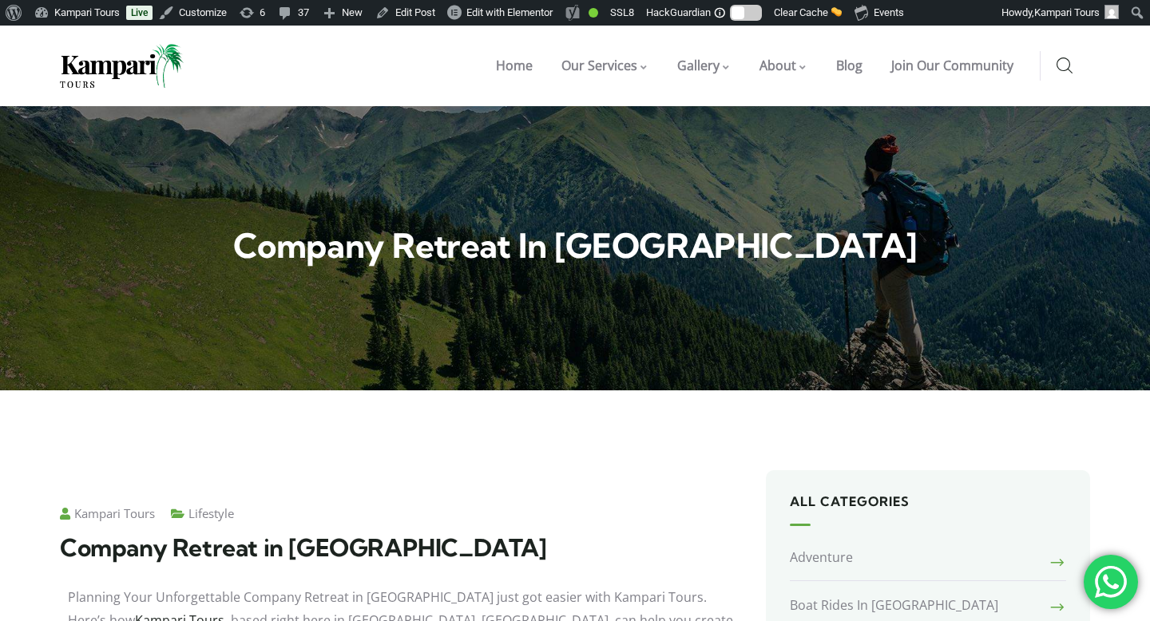
click at [1068, 57] on icon at bounding box center [1064, 66] width 16 height 18
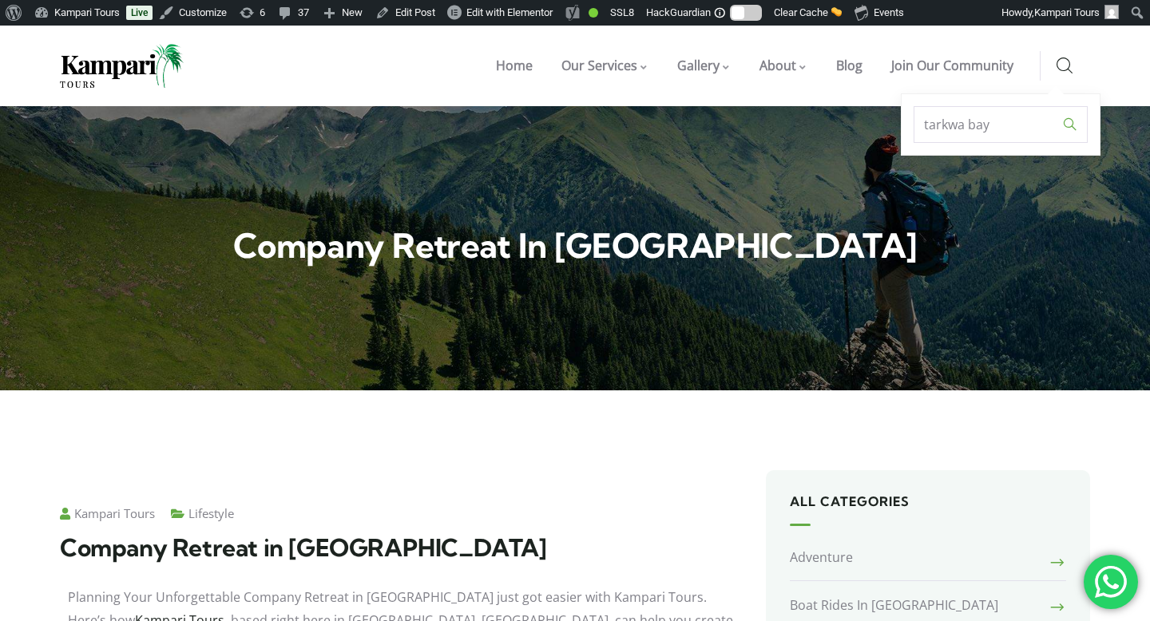
type input "tarkwa bay"
click at [1057, 106] on input "" at bounding box center [1070, 124] width 26 height 37
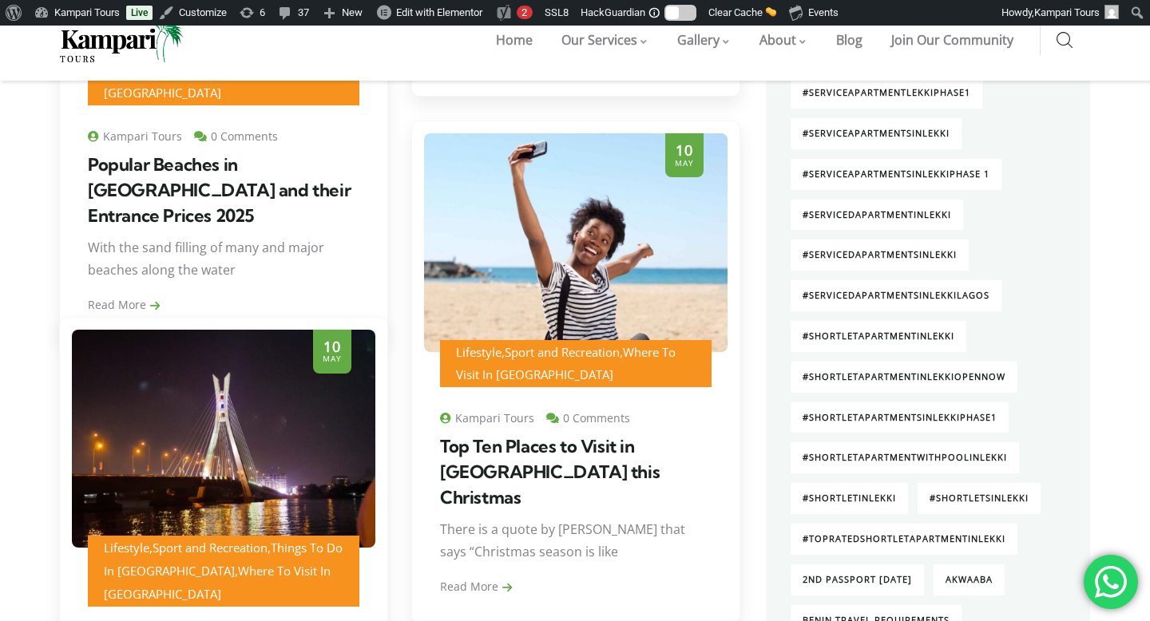
scroll to position [1501, 0]
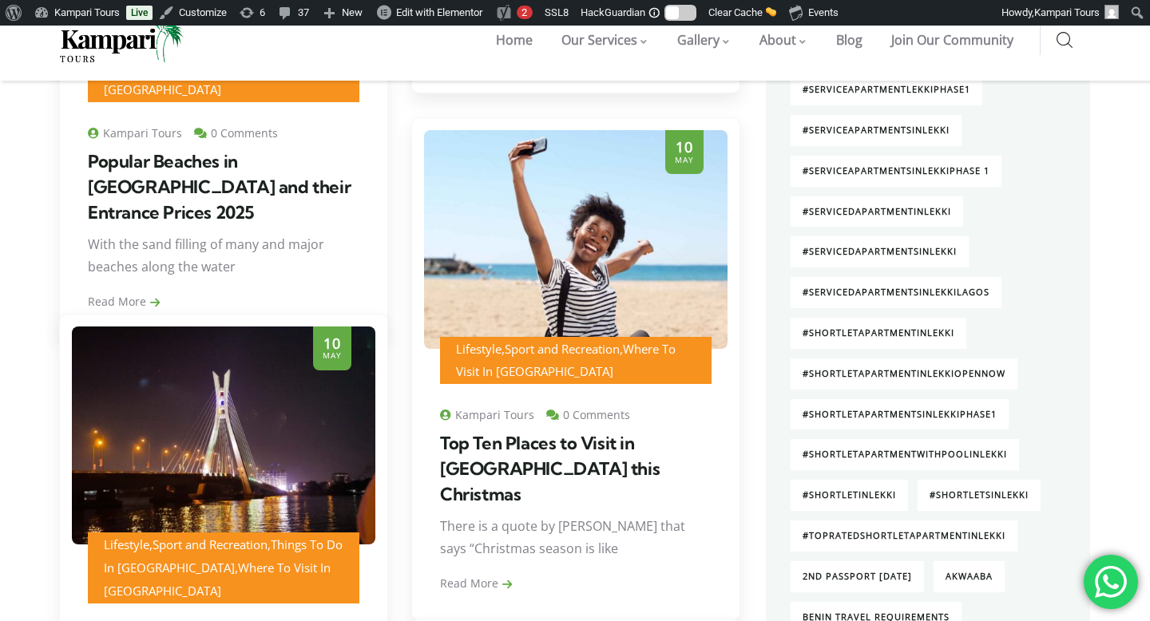
click at [305, 233] on div "With the sand filling of many and major beaches along the water" at bounding box center [223, 261] width 271 height 57
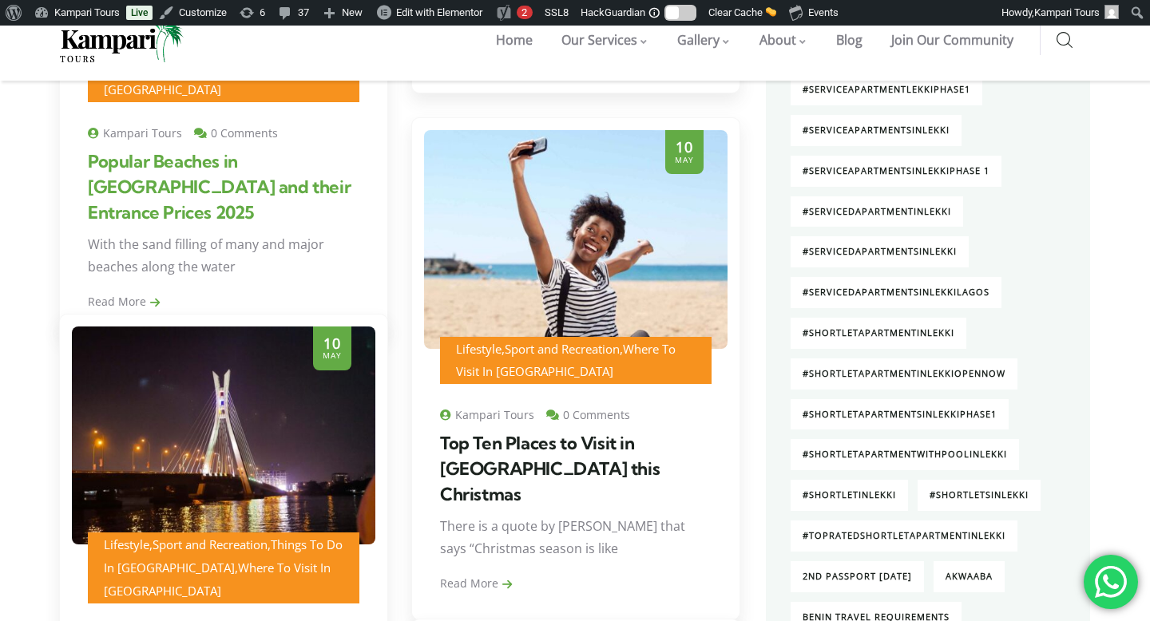
click at [241, 150] on link "Popular Beaches in [GEOGRAPHIC_DATA] and their Entrance Prices 2025" at bounding box center [219, 186] width 263 height 73
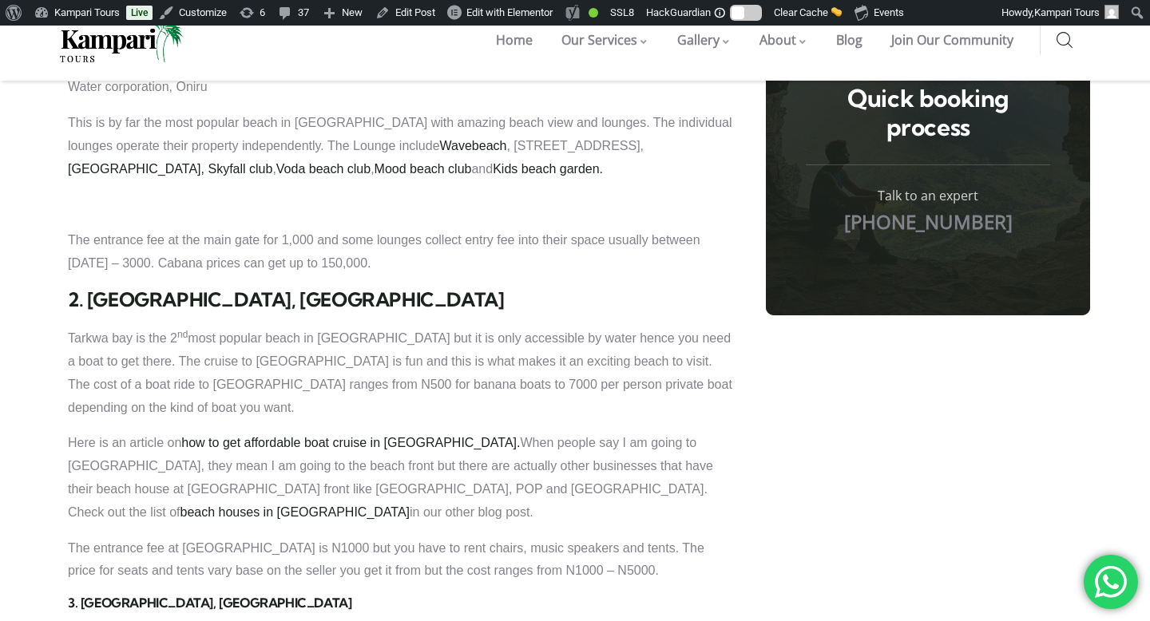
scroll to position [1453, 0]
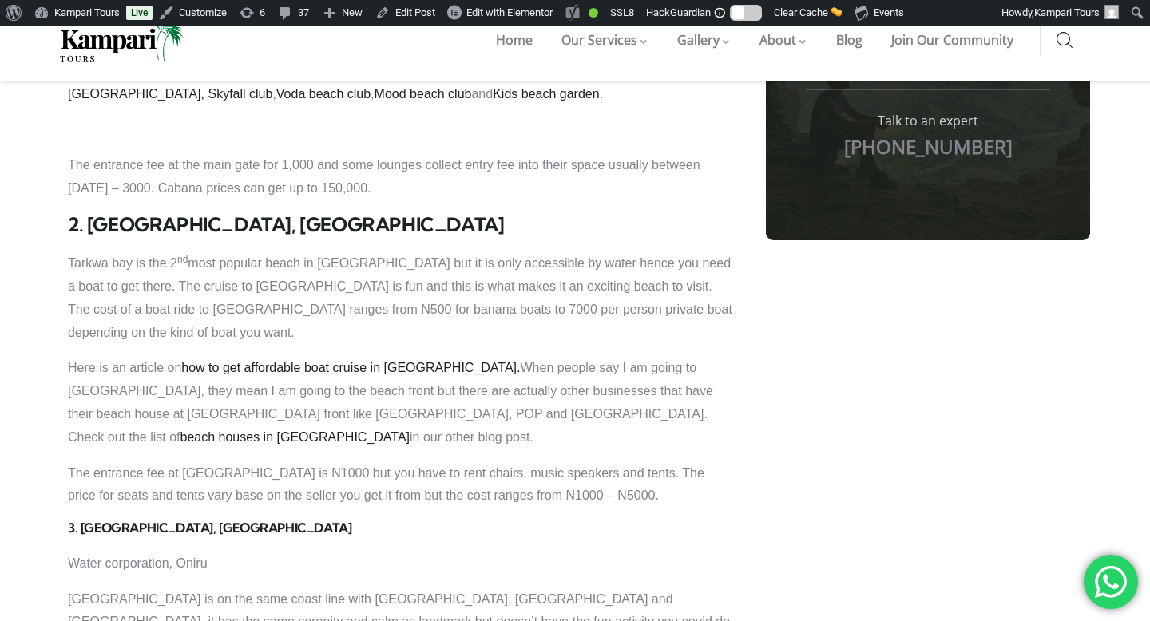
click at [455, 357] on p "Here is an article on how to get affordable boat cruise in [GEOGRAPHIC_DATA]. W…" at bounding box center [401, 403] width 666 height 92
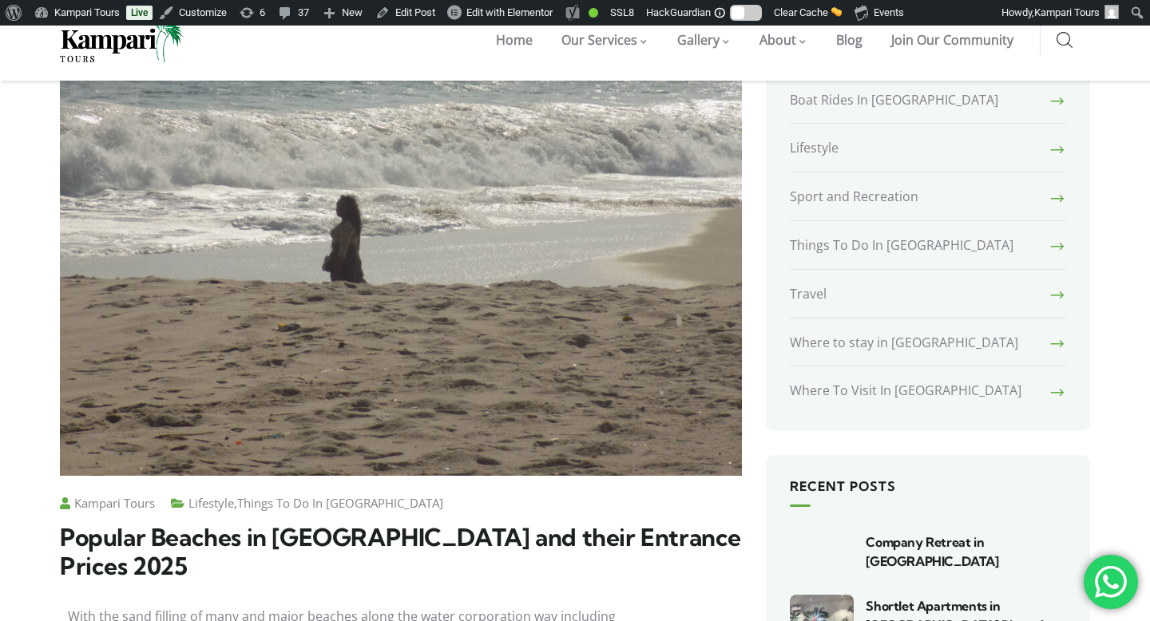
scroll to position [0, 0]
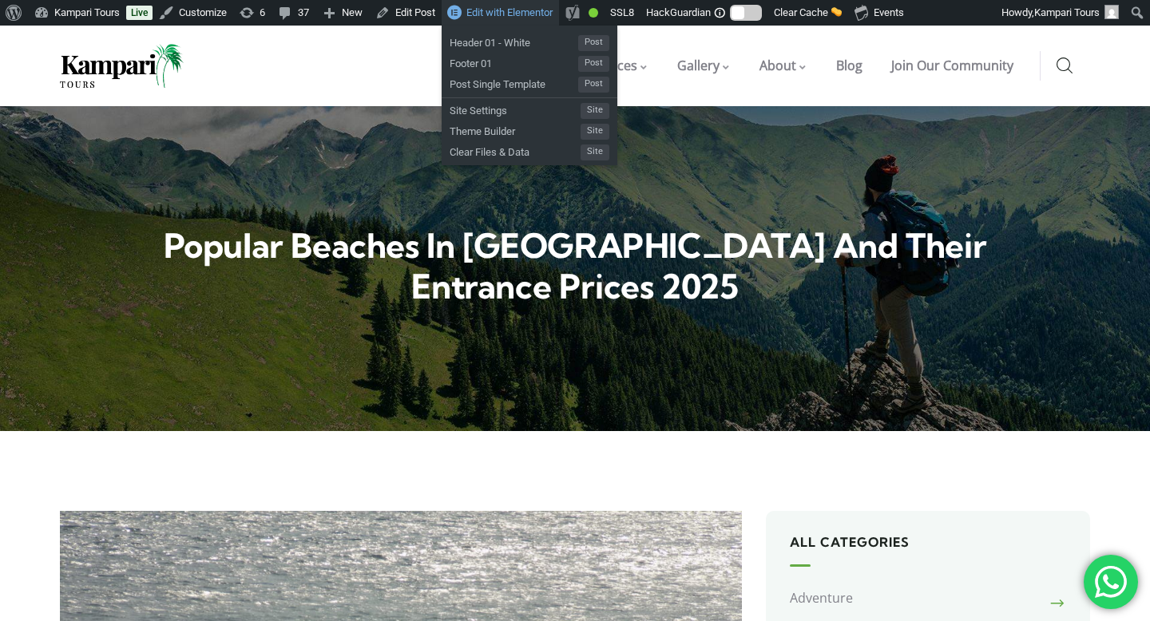
click at [489, 17] on span "Edit with Elementor" at bounding box center [509, 12] width 86 height 12
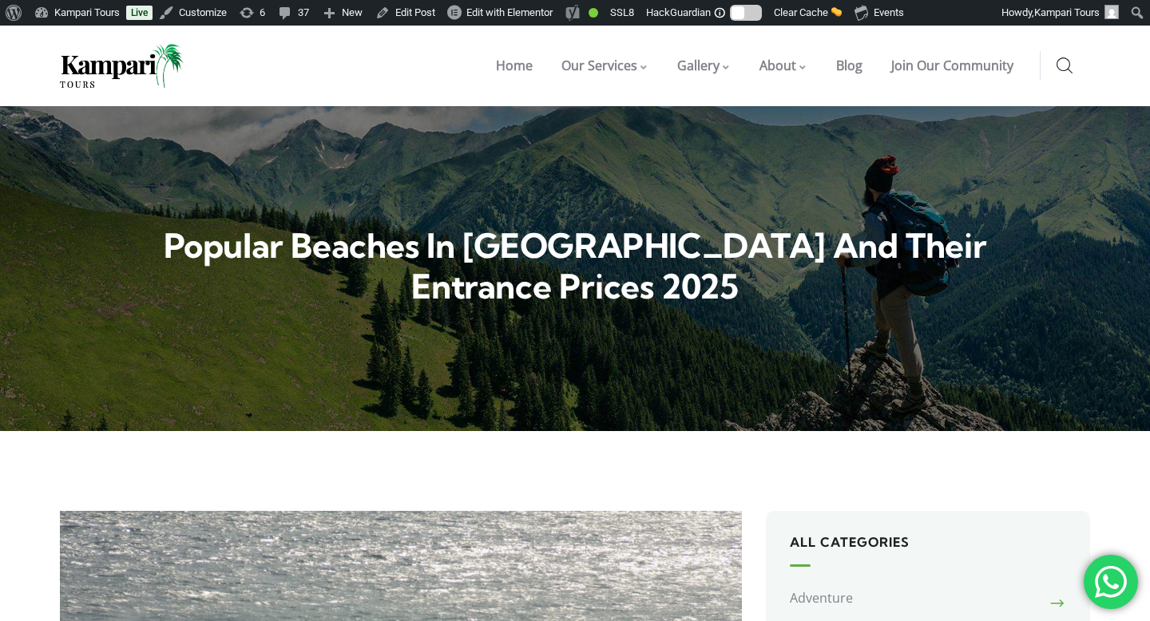
click at [1061, 68] on icon at bounding box center [1064, 66] width 16 height 18
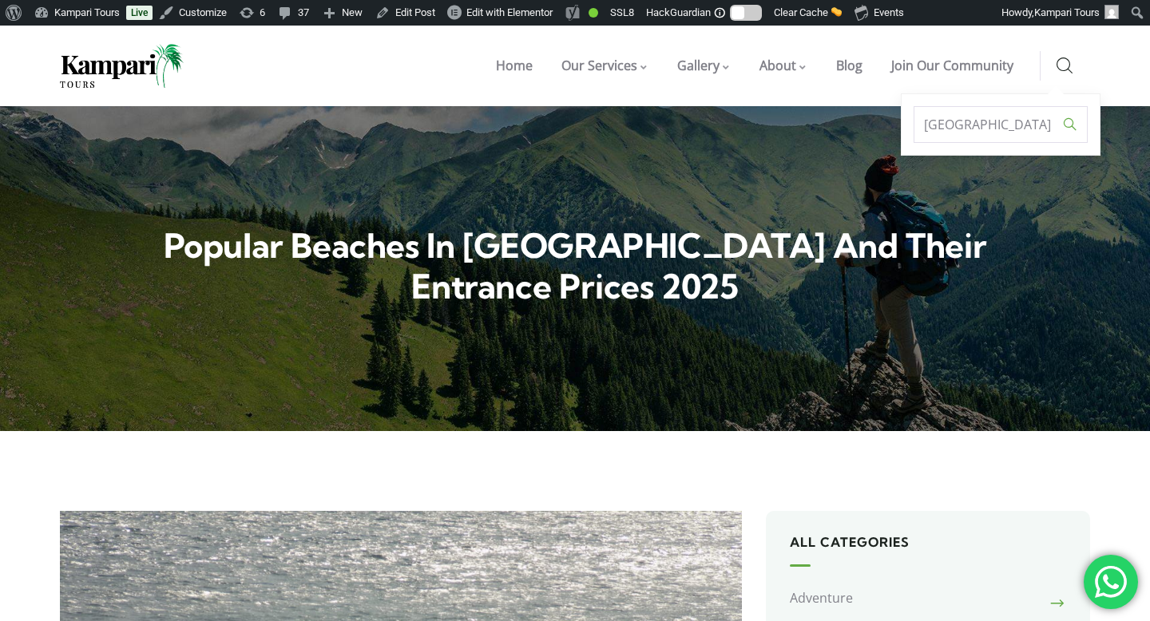
type input "ilashe beach house"
click at [1057, 106] on input "" at bounding box center [1070, 124] width 26 height 37
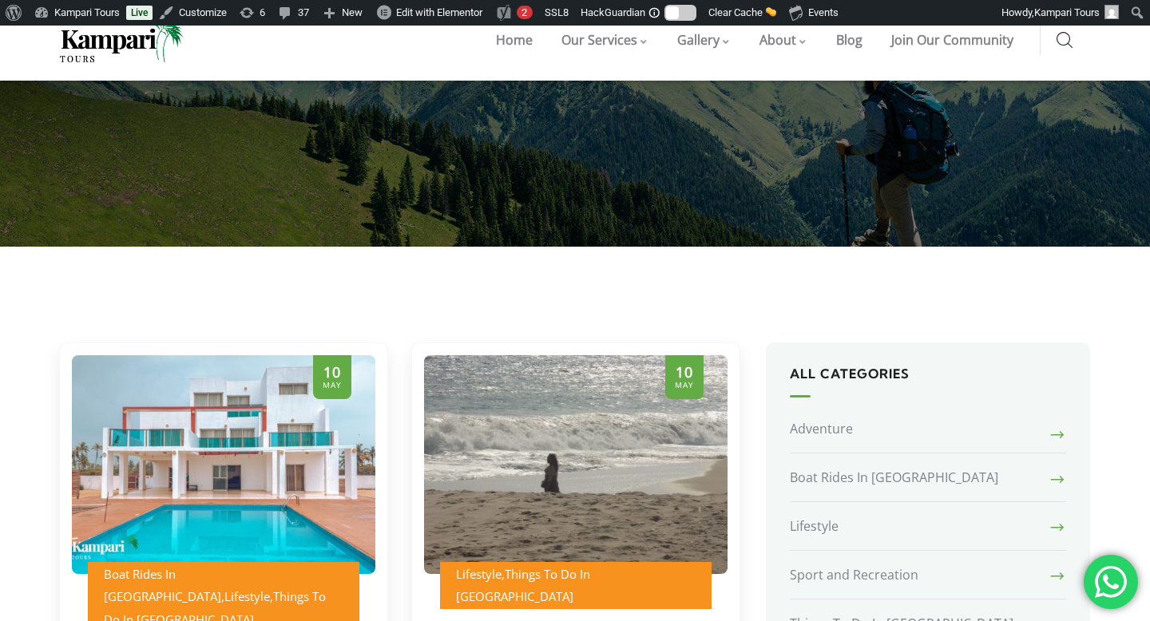
scroll to position [40, 0]
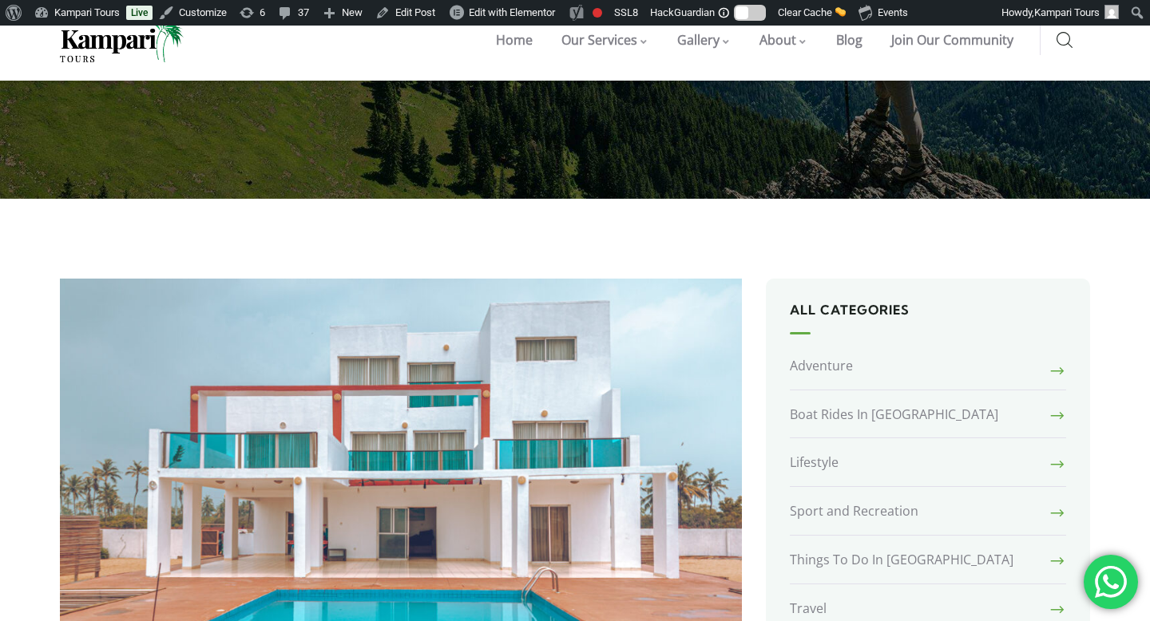
scroll to position [225, 0]
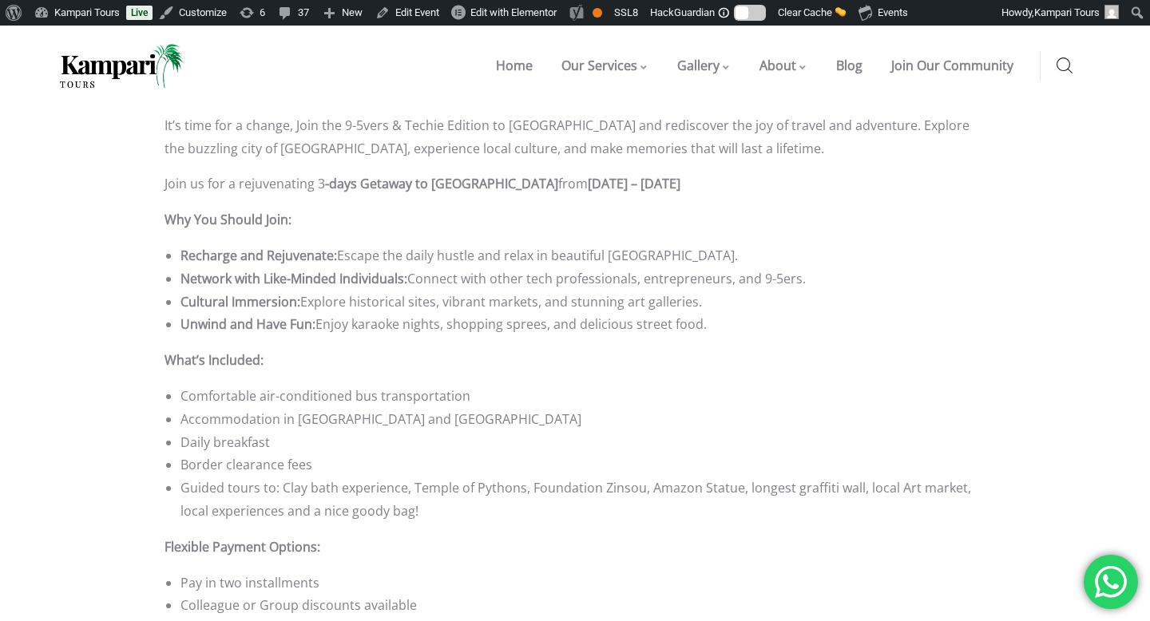
drag, startPoint x: 755, startPoint y: 0, endPoint x: 861, endPoint y: 279, distance: 299.0
click at [861, 279] on li "Network with Like-Minded Individuals: Connect with other tech professionals, en…" at bounding box center [582, 278] width 805 height 23
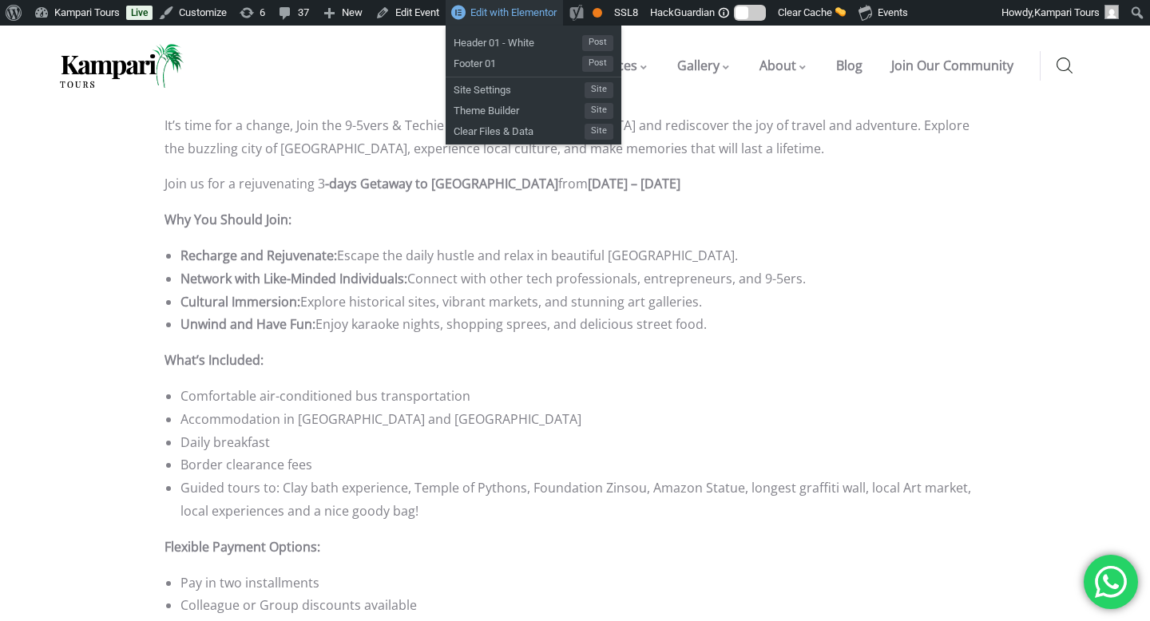
click at [553, 17] on span "Edit with Elementor" at bounding box center [513, 12] width 86 height 12
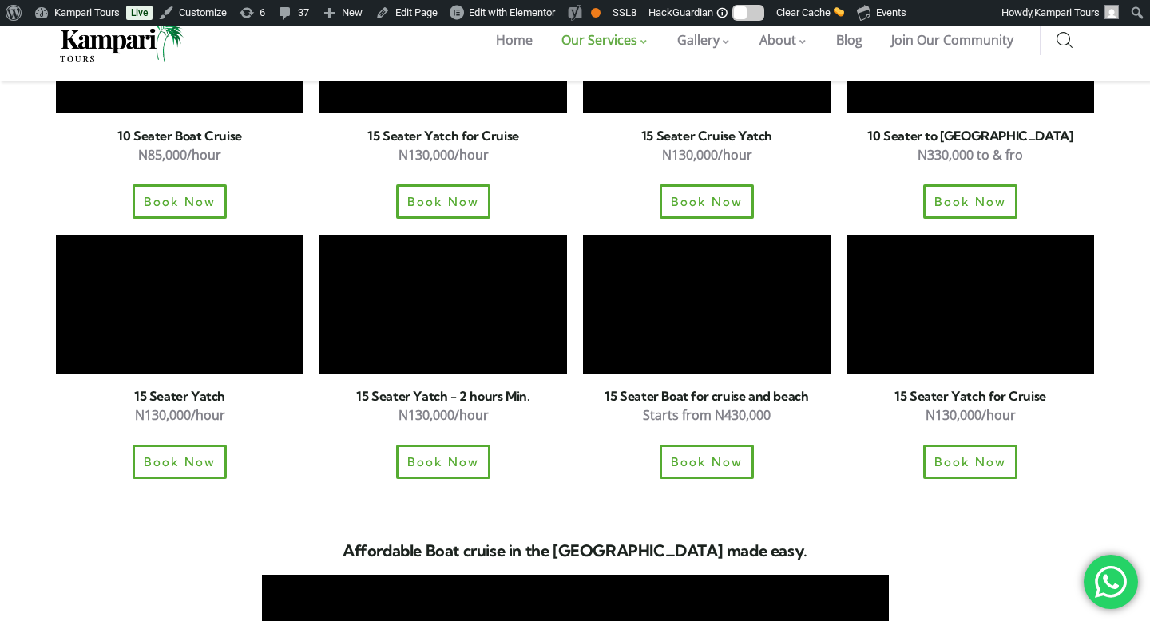
scroll to position [3039, 0]
